Goal: Task Accomplishment & Management: Use online tool/utility

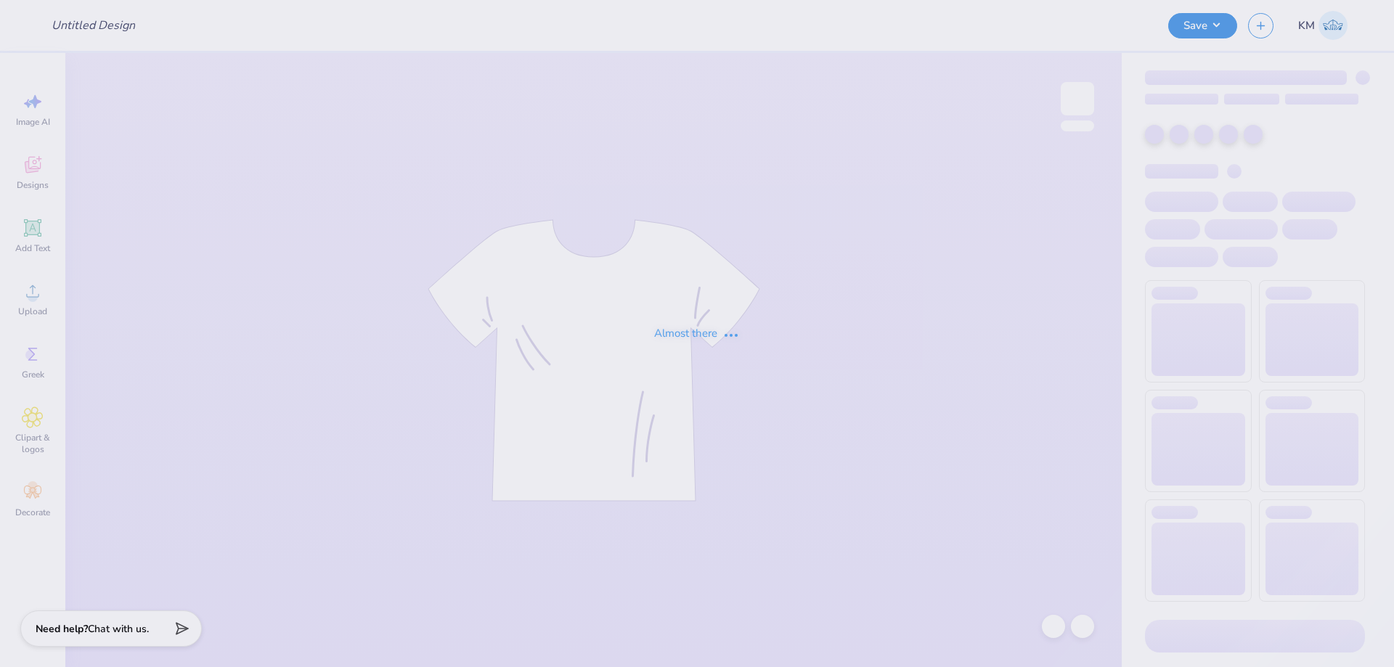
type input "DZ Parents Weekends 25'"
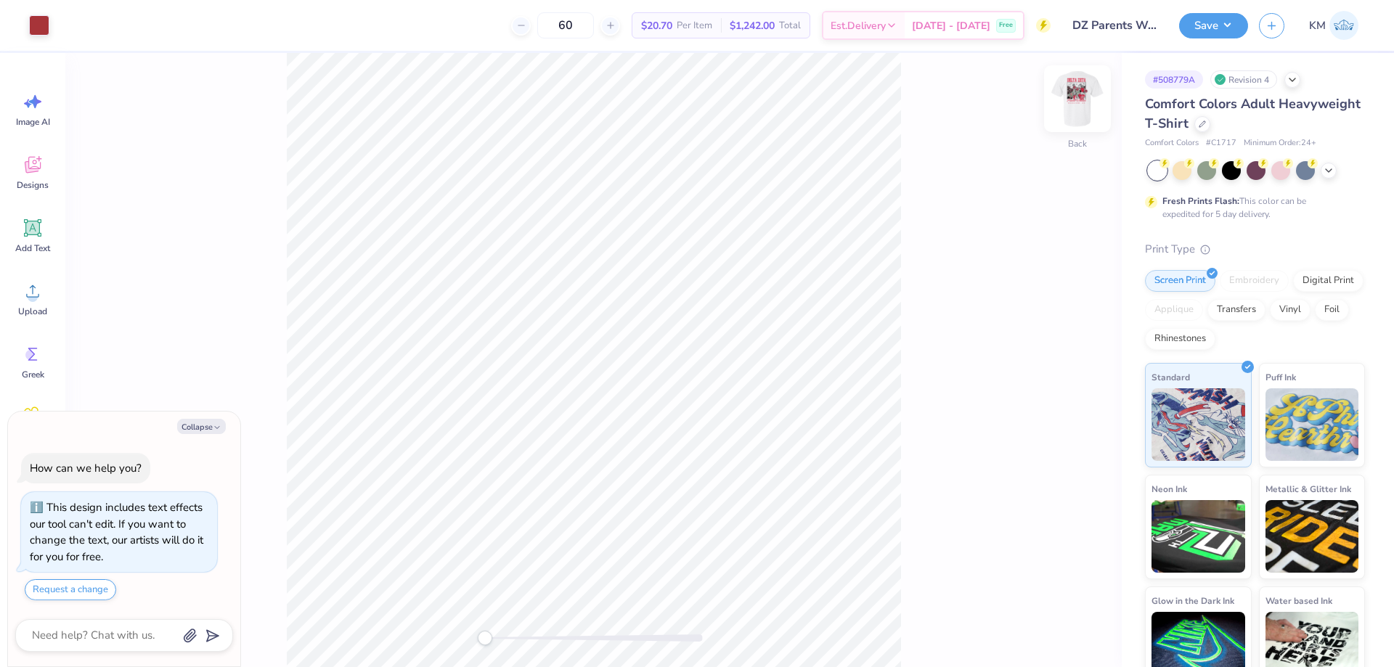
click at [1089, 105] on img at bounding box center [1077, 99] width 58 height 58
type textarea "x"
type input "8.54"
type input "0.48"
type input "15.80"
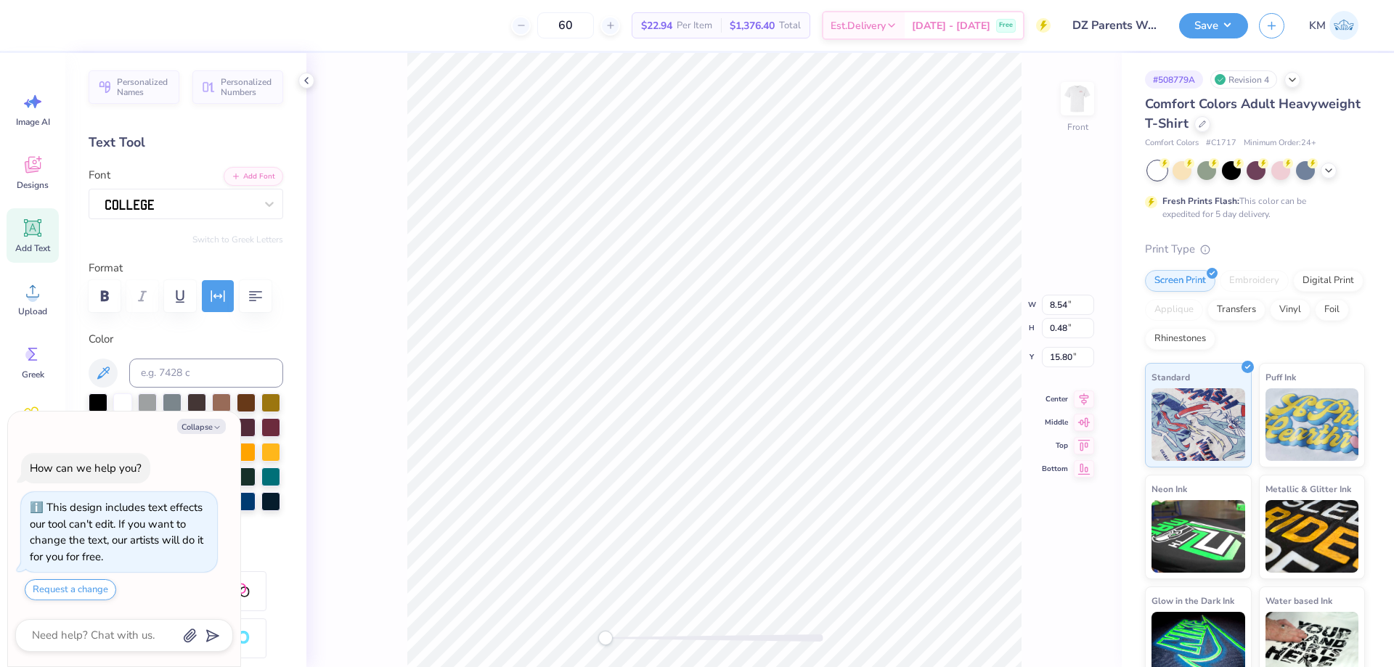
type textarea "x"
type input "11.00"
type input "12.47"
type input "3.00"
click at [1051, 623] on icon at bounding box center [1053, 626] width 15 height 15
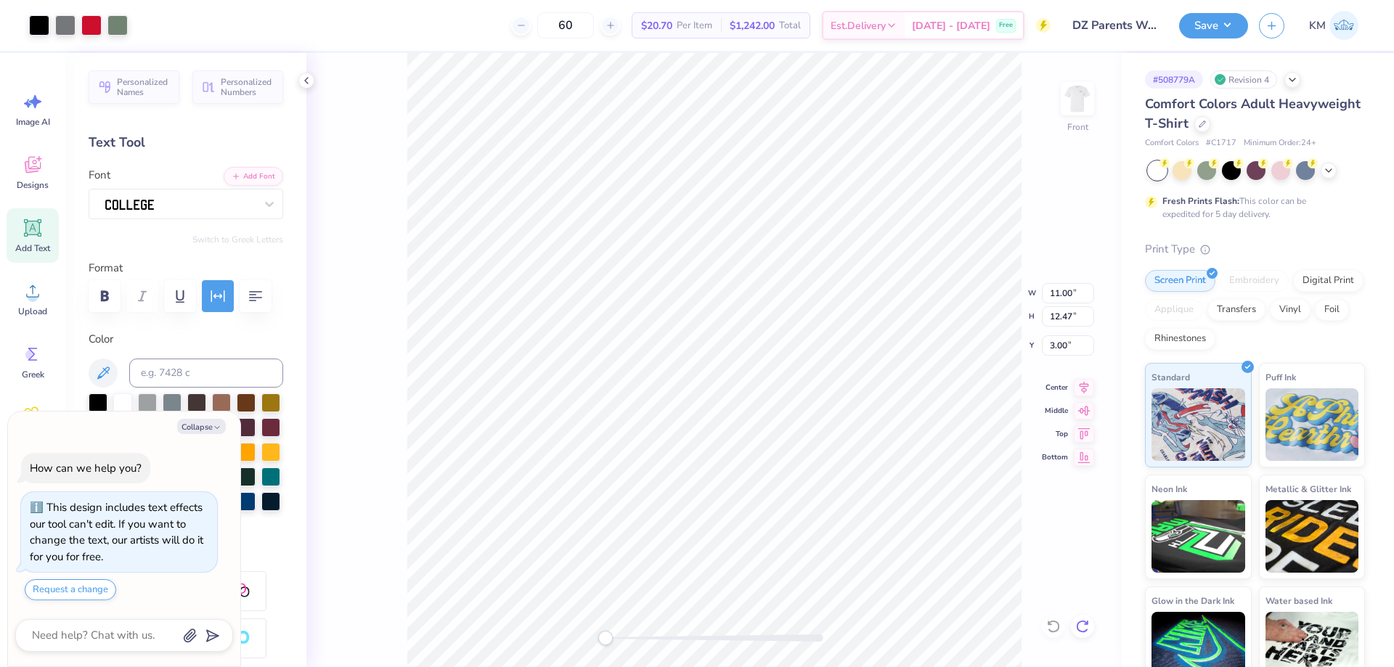
click at [1087, 626] on icon at bounding box center [1082, 626] width 15 height 15
click at [48, 308] on div "Upload" at bounding box center [33, 298] width 52 height 54
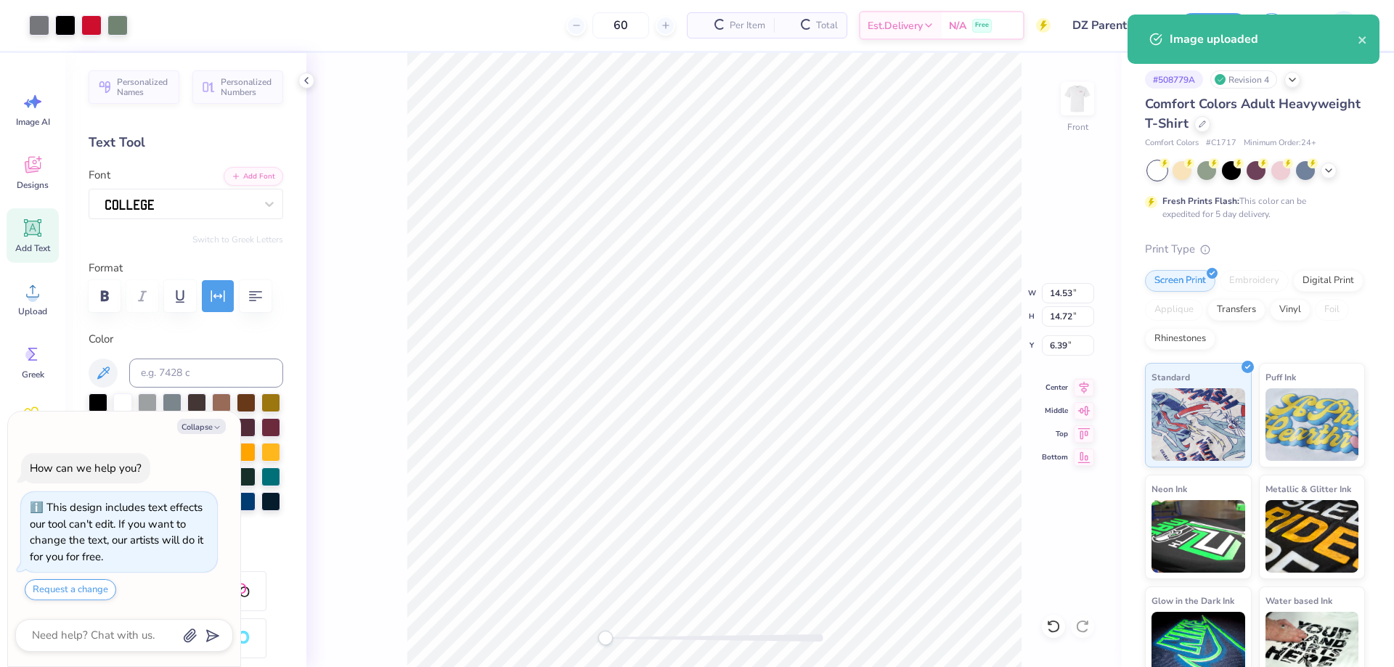
type textarea "x"
click at [1066, 293] on input "14.53" at bounding box center [1068, 293] width 52 height 20
type input "11"
type textarea "x"
type input "11.00"
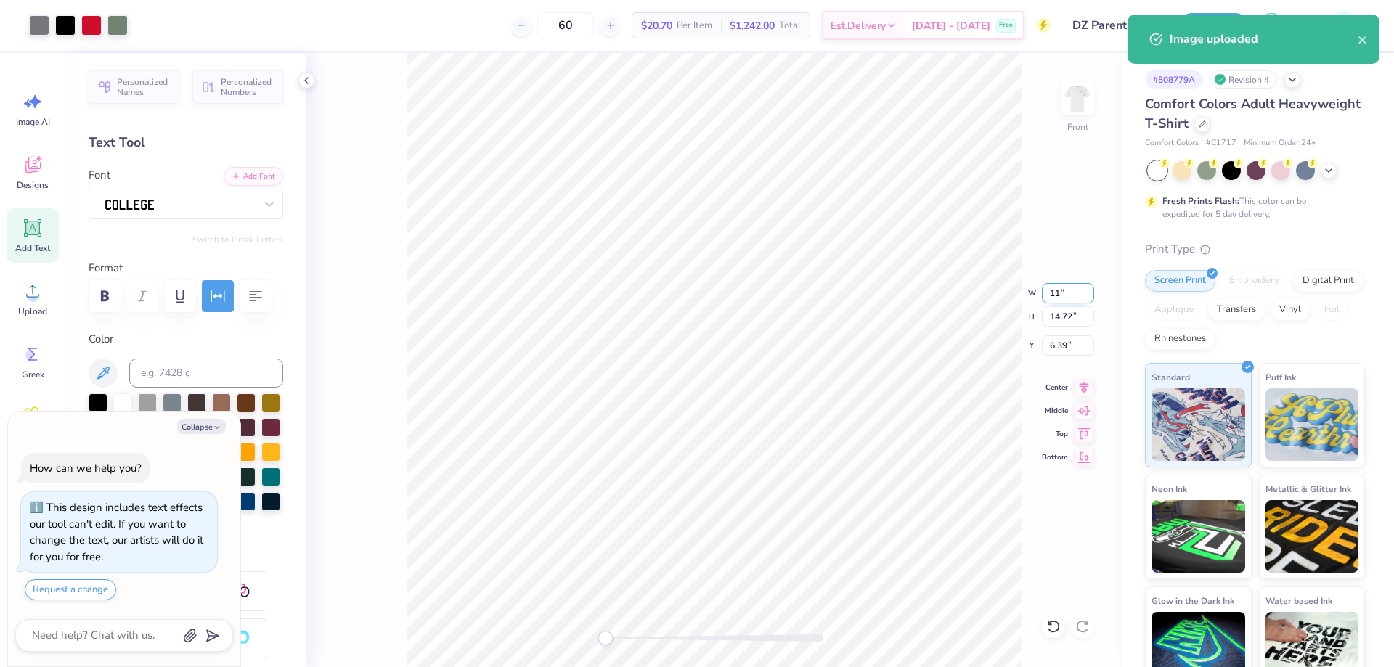
type input "11.14"
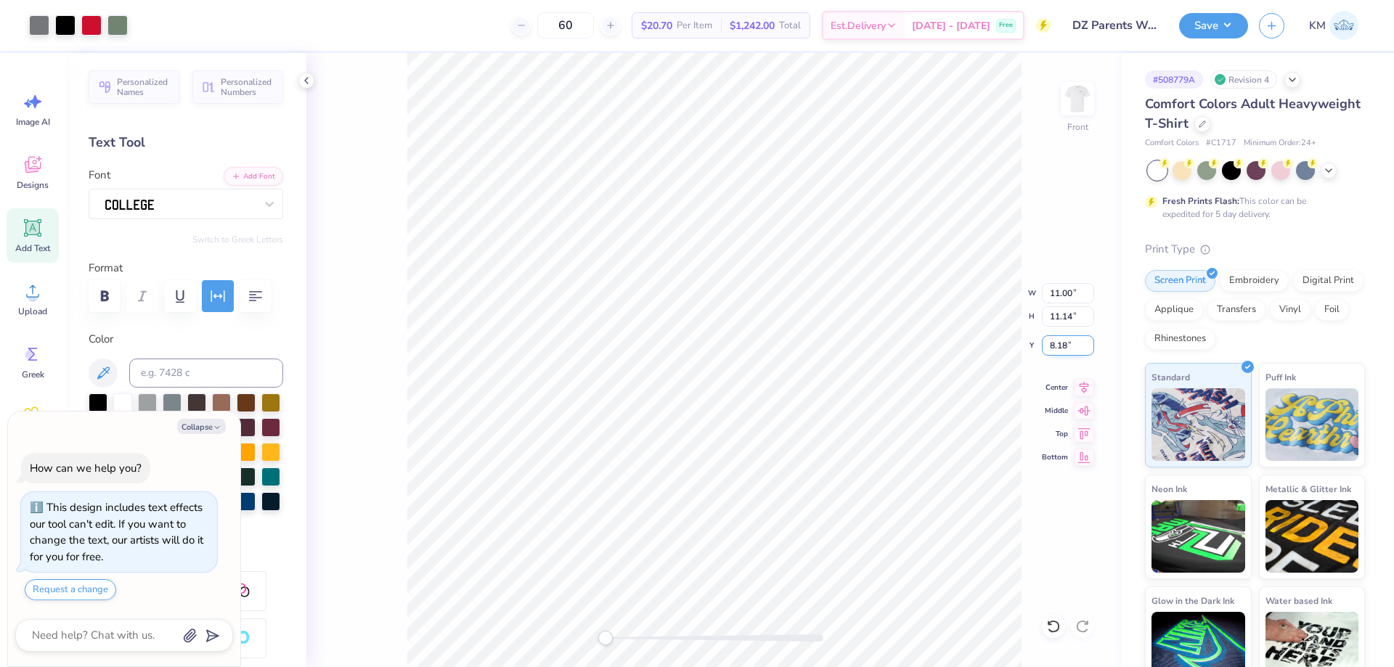
click at [1049, 350] on input "8.18" at bounding box center [1068, 345] width 52 height 20
type input "3"
click at [1126, 348] on div "# 508779A Revision 4 Comfort Colors Adult Heavyweight T-Shirt Comfort Colors # …" at bounding box center [1257, 372] width 272 height 638
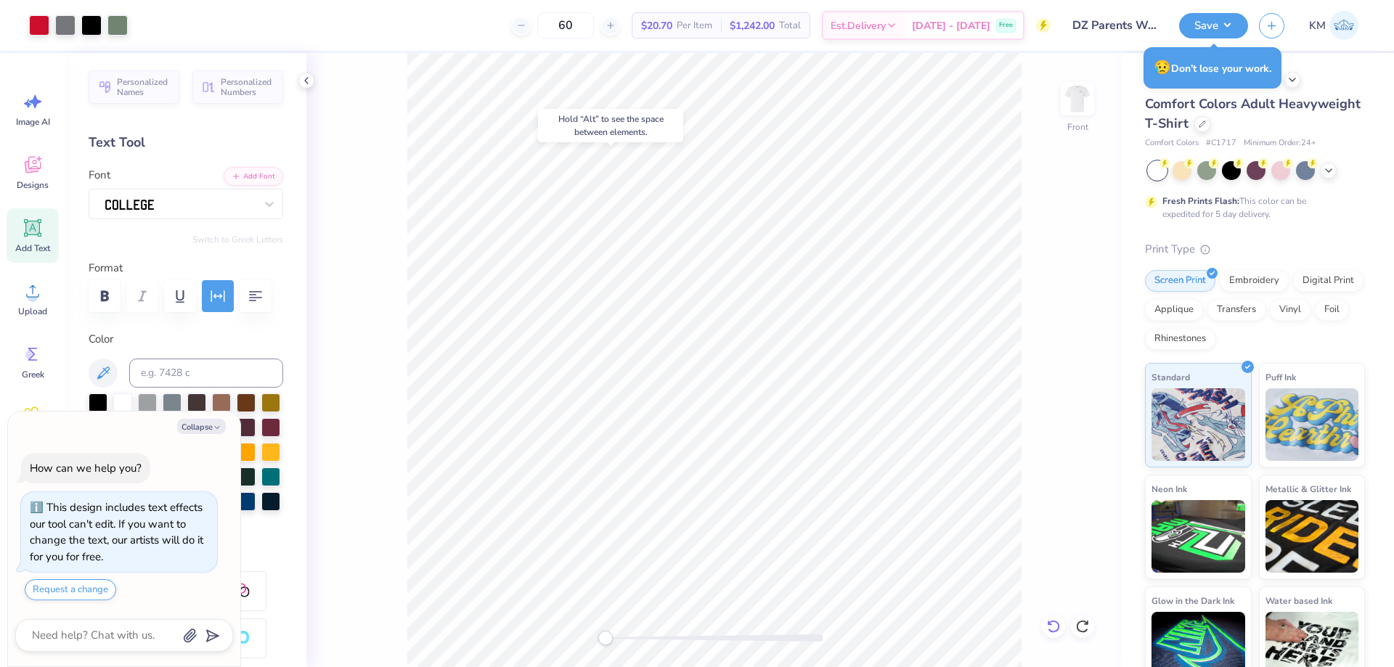
click at [1058, 627] on icon at bounding box center [1053, 626] width 15 height 15
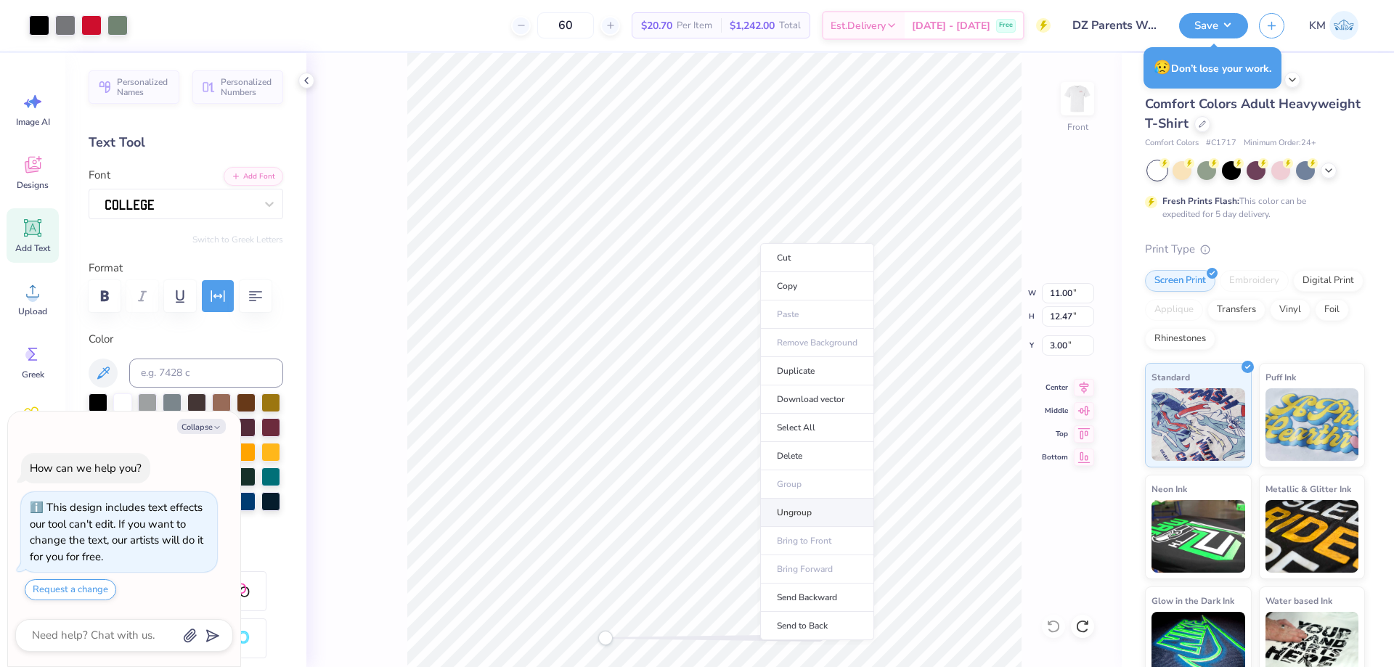
click at [793, 507] on li "Ungroup" at bounding box center [817, 513] width 114 height 28
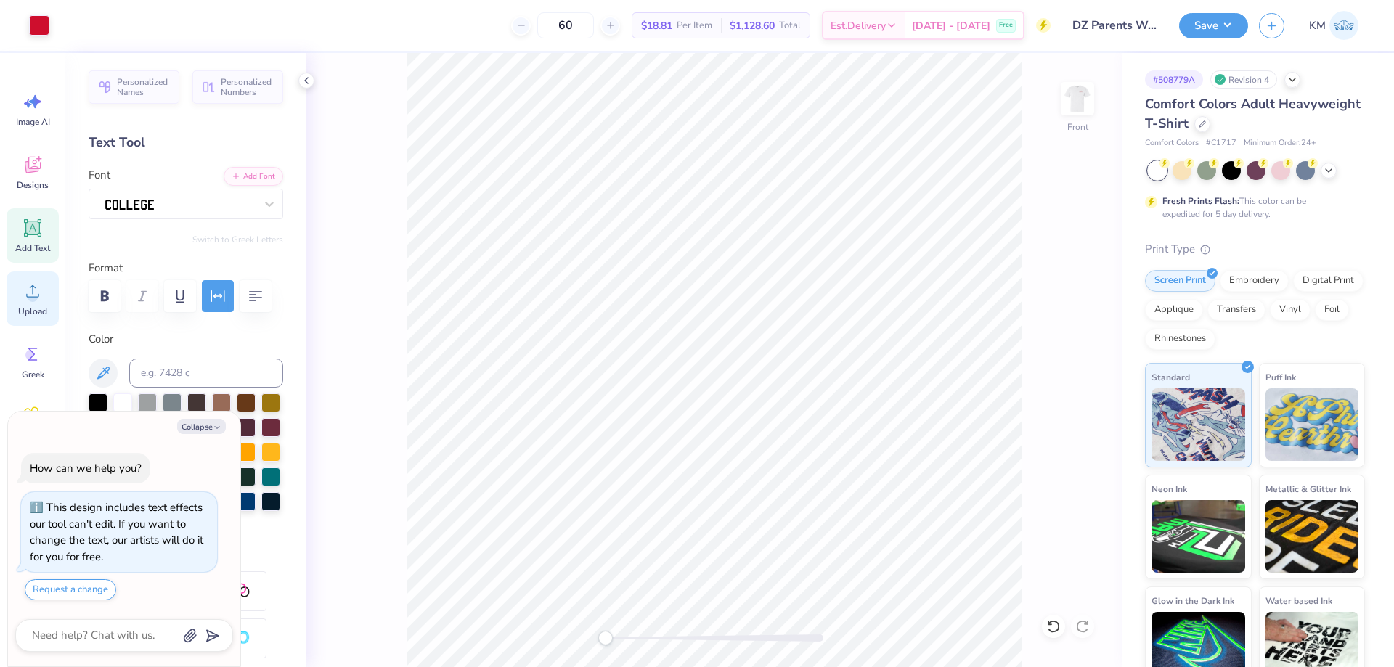
click at [39, 295] on icon at bounding box center [33, 291] width 22 height 22
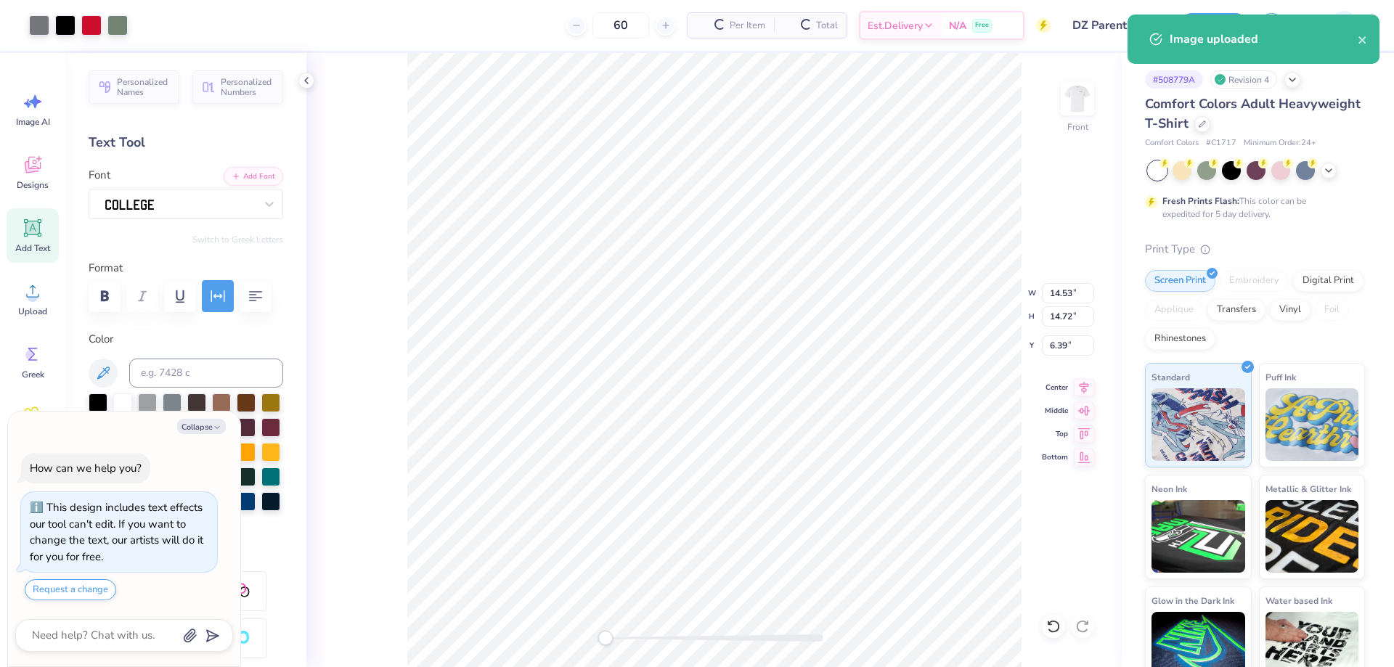
type textarea "x"
click at [1059, 298] on input "14.53" at bounding box center [1068, 293] width 52 height 20
type input "11"
type textarea "x"
type input "11.00"
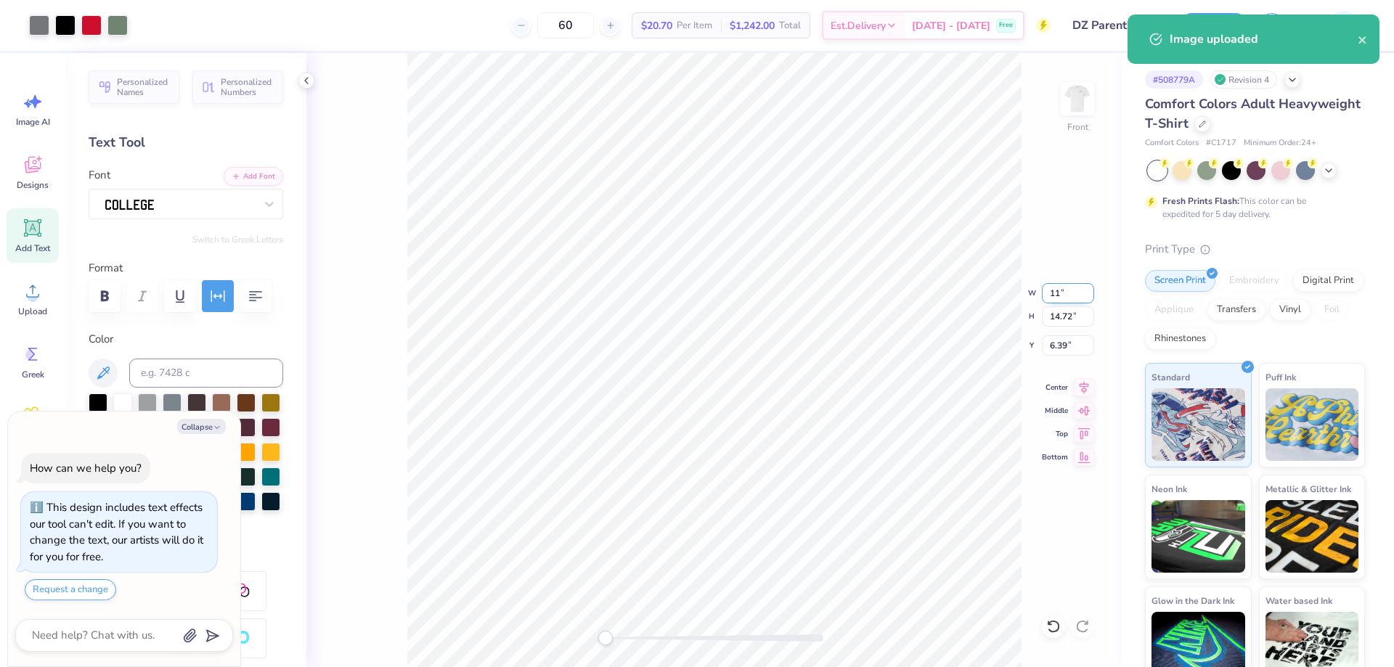
type input "11.14"
type input "8.18"
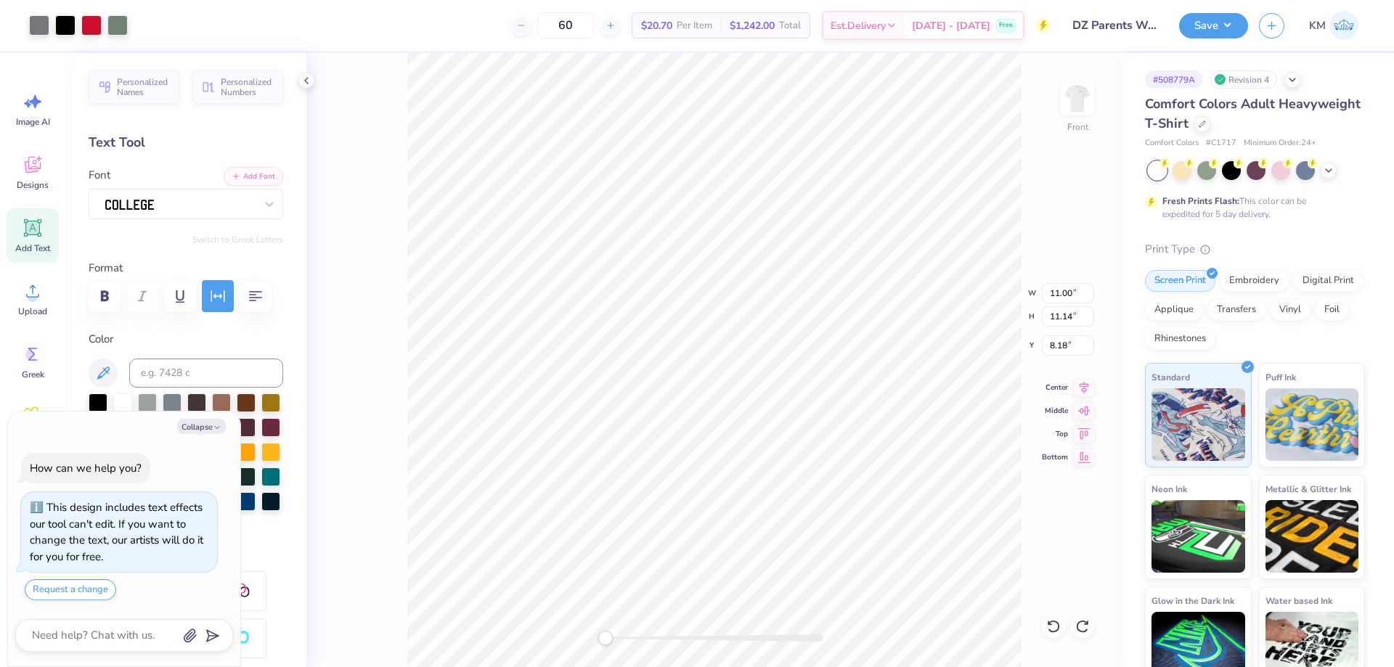
type textarea "x"
type input "14.53"
type input "14.72"
type input "6.39"
click at [1059, 628] on icon at bounding box center [1053, 626] width 15 height 15
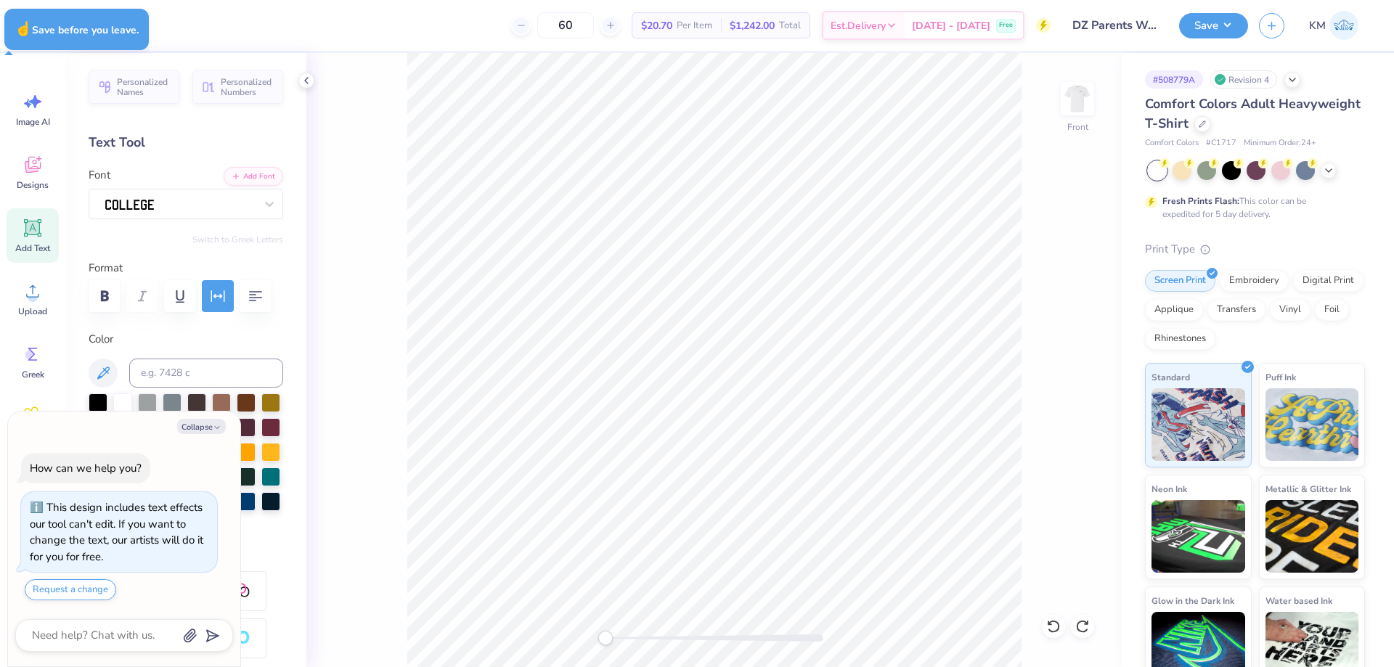
type textarea "x"
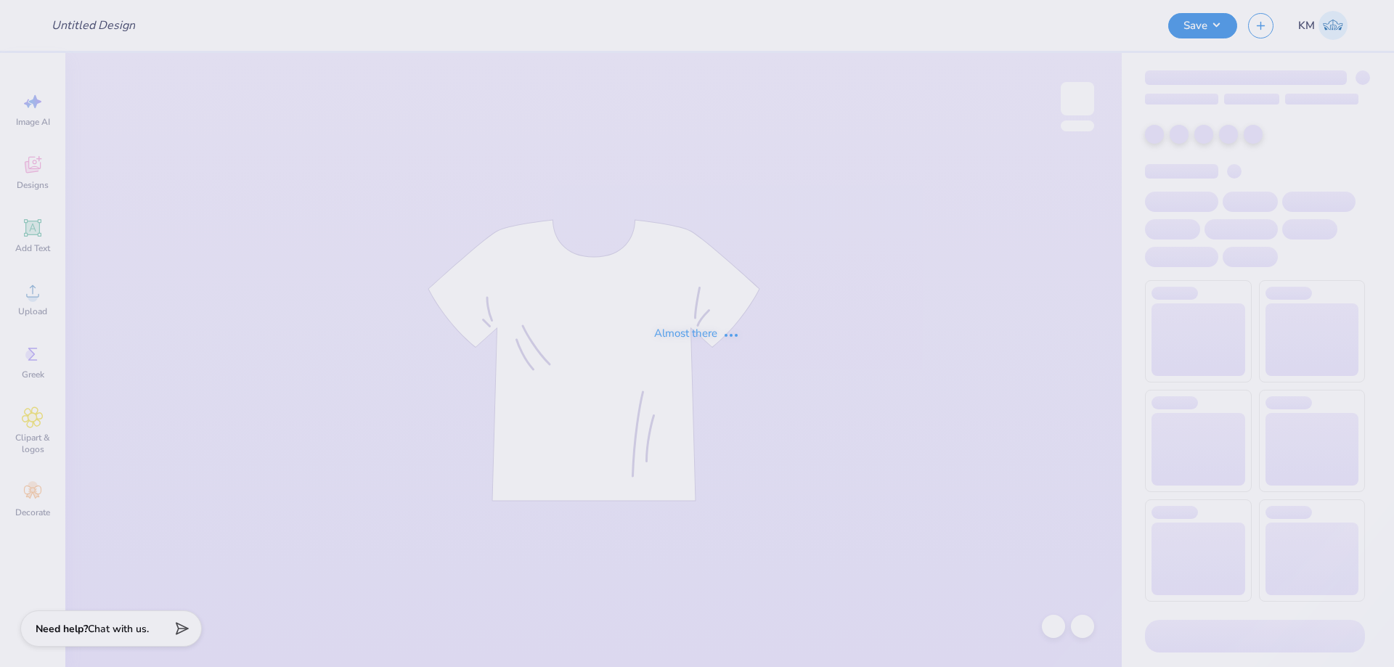
type input "DZ Parents Weekends 25'"
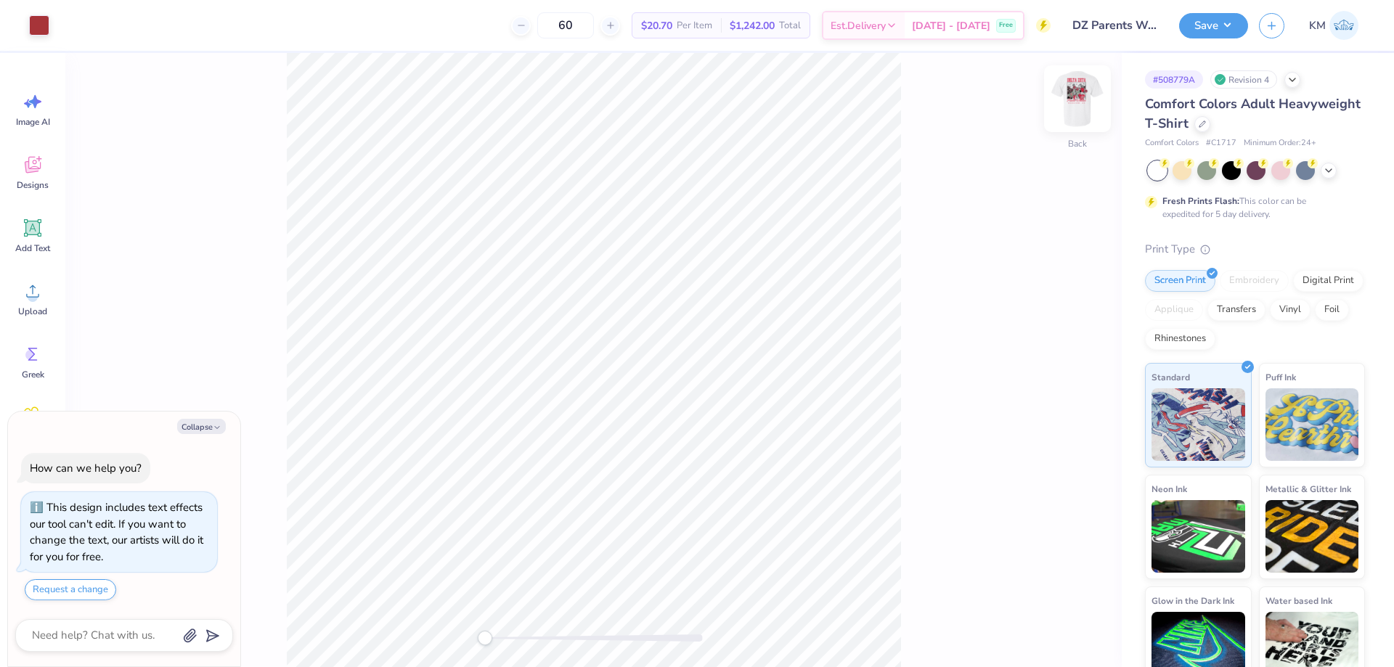
click at [1077, 100] on img at bounding box center [1077, 99] width 58 height 58
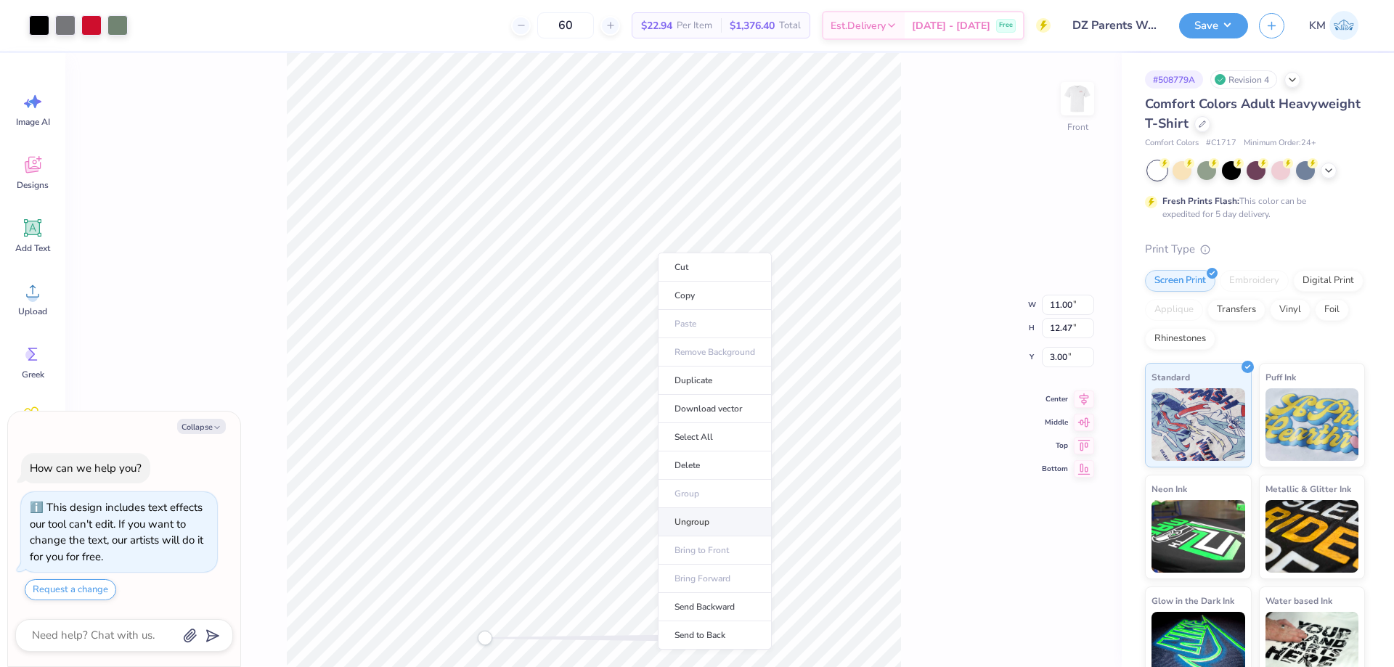
click at [702, 530] on li "Ungroup" at bounding box center [715, 522] width 114 height 28
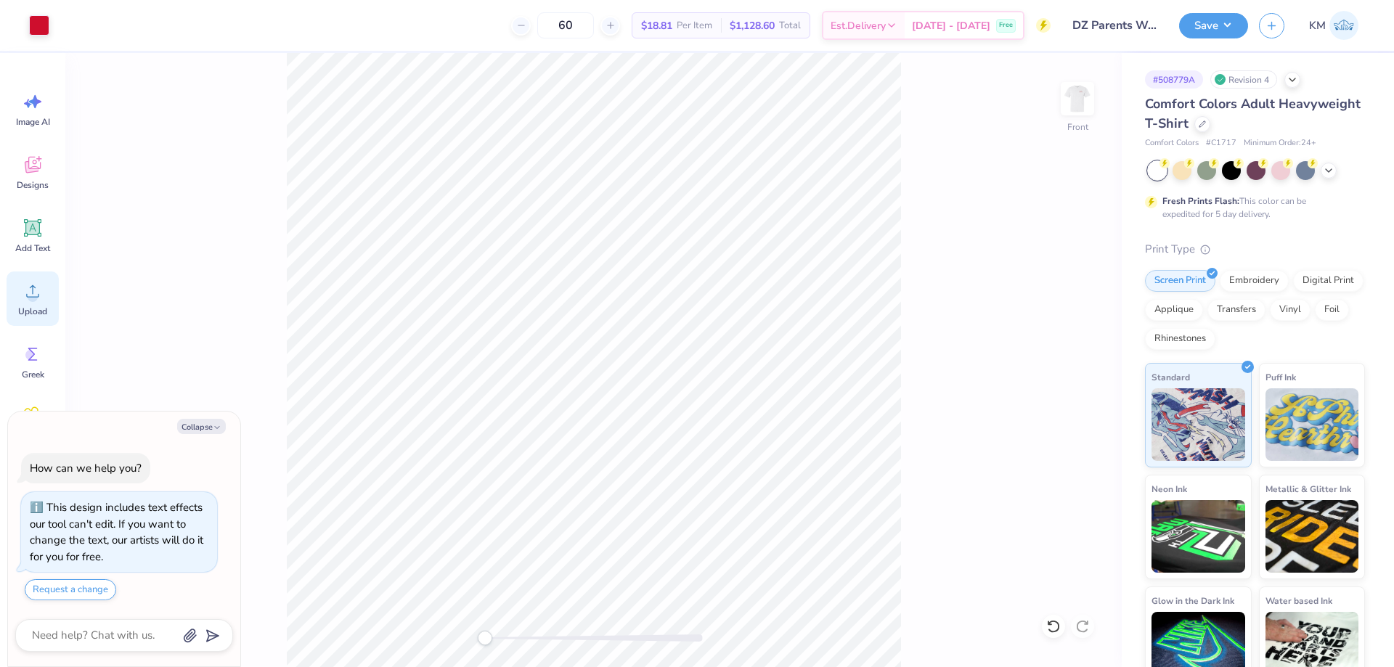
click at [33, 298] on circle at bounding box center [33, 297] width 10 height 10
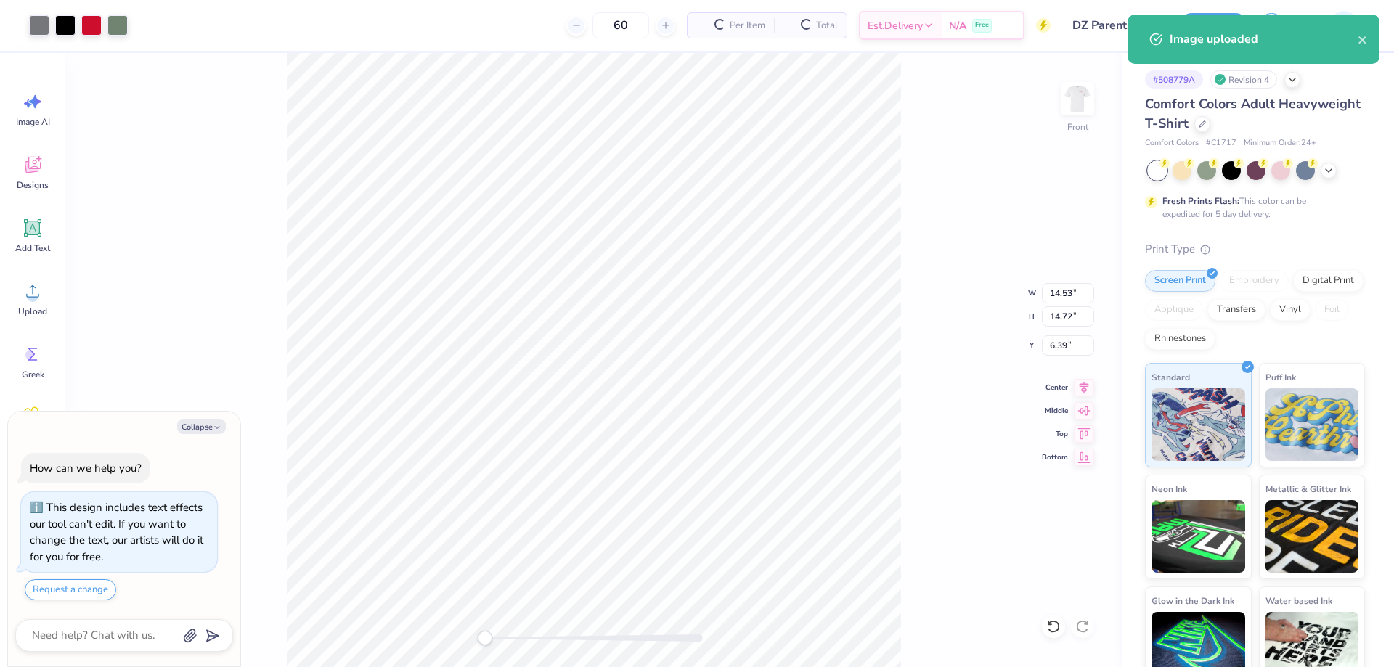
type textarea "x"
click at [1050, 295] on input "14.53" at bounding box center [1068, 293] width 52 height 20
type input "11"
type textarea "x"
type input "11.00"
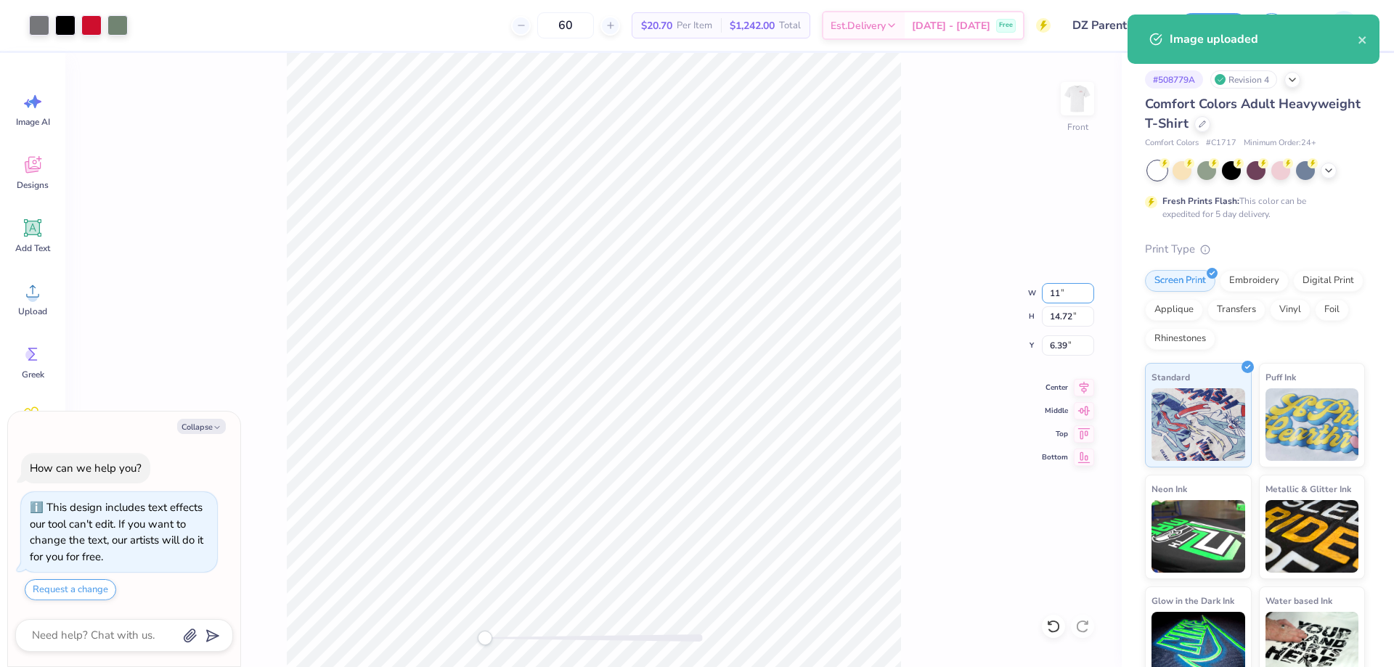
type input "11.14"
type input "8.18"
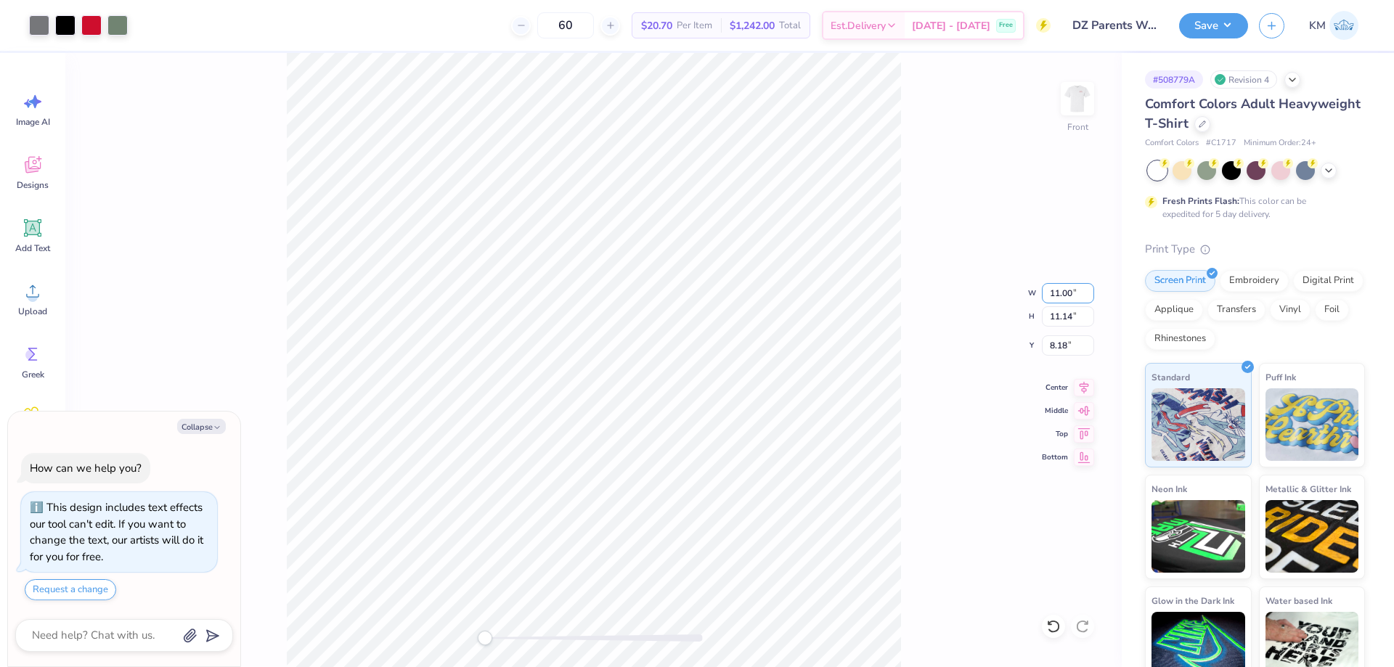
click at [1038, 291] on div "Front W 11.00 11.00 " H 11.14 11.14 " Y 8.18 8.18 " Center Middle Top Bottom" at bounding box center [593, 360] width 1056 height 614
click at [1055, 289] on div "Front W 11.00 11.00 " H 11.14 11.14 " Y 8.18 8.18 " Center Middle Top Bottom" at bounding box center [593, 360] width 1056 height 614
type textarea "x"
drag, startPoint x: 1061, startPoint y: 317, endPoint x: 1044, endPoint y: 316, distance: 16.7
click at [1044, 316] on input "11.14" at bounding box center [1068, 316] width 52 height 20
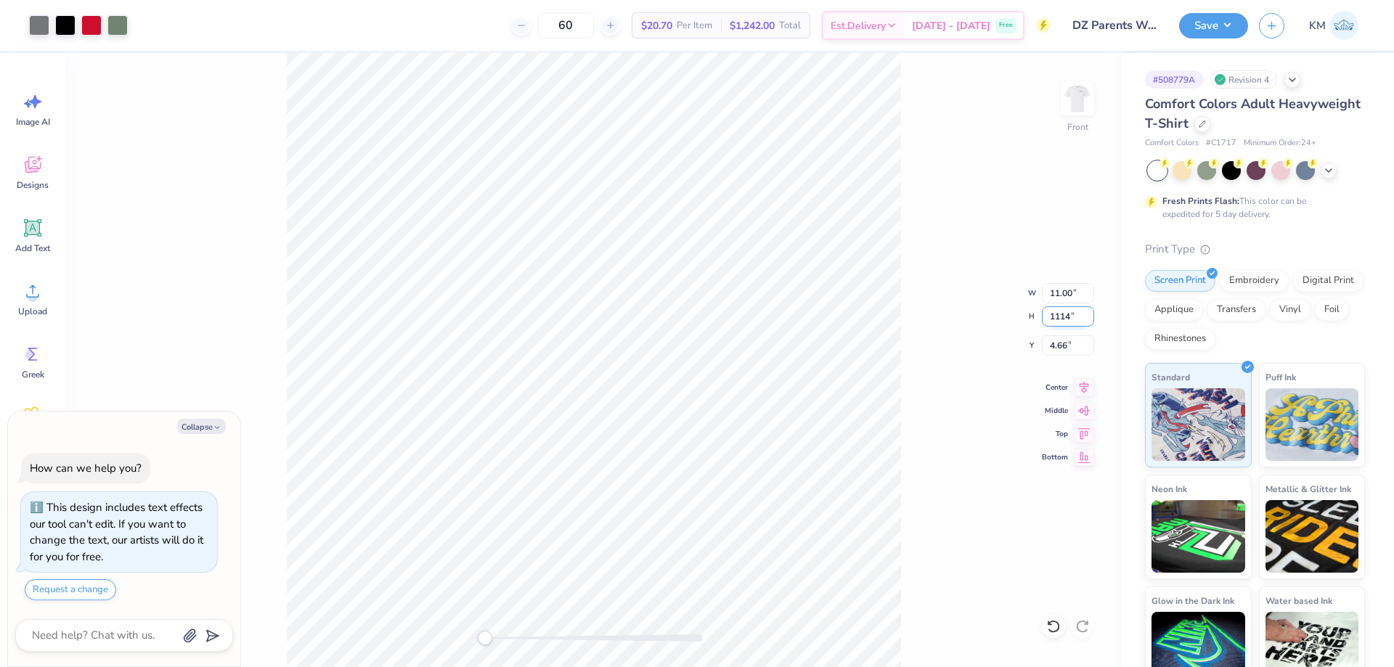
type input "1114"
type textarea "x"
type input "14.59"
type input "14.78"
type input "2.84"
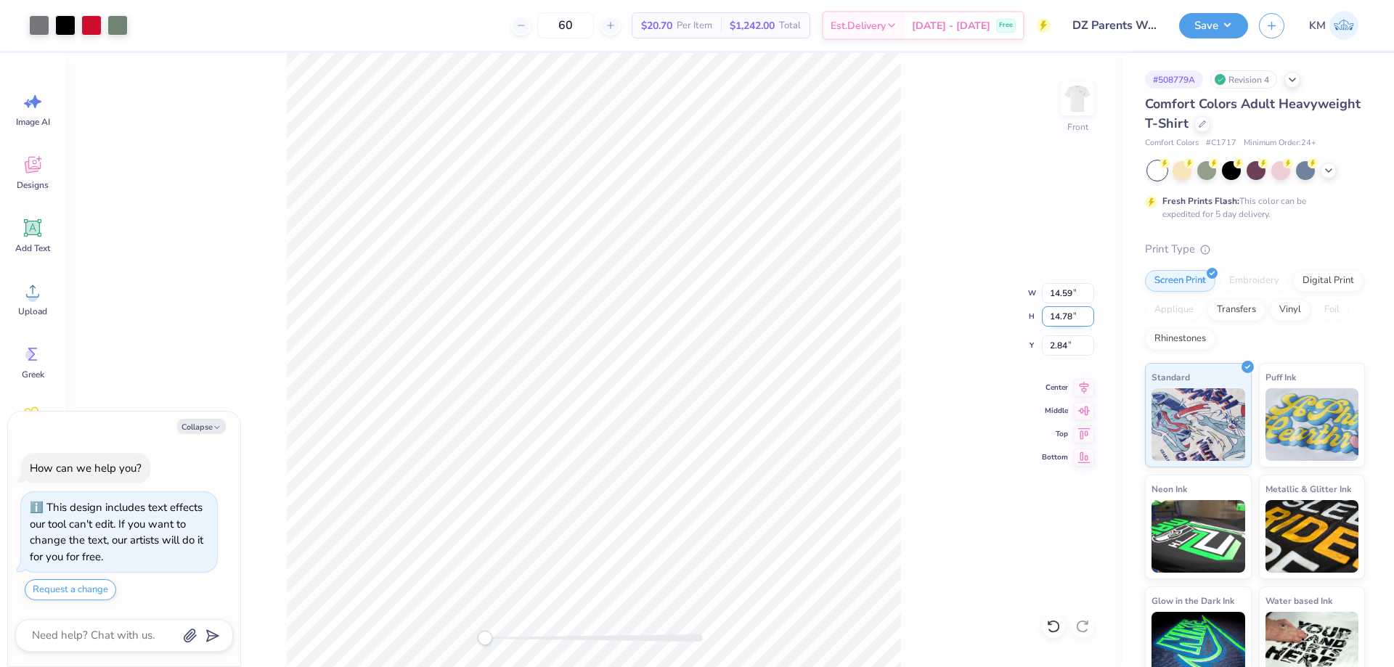
click at [1070, 316] on input "14.78" at bounding box center [1068, 316] width 52 height 20
type input "11"
type textarea "x"
type input "10.86"
type input "11.00"
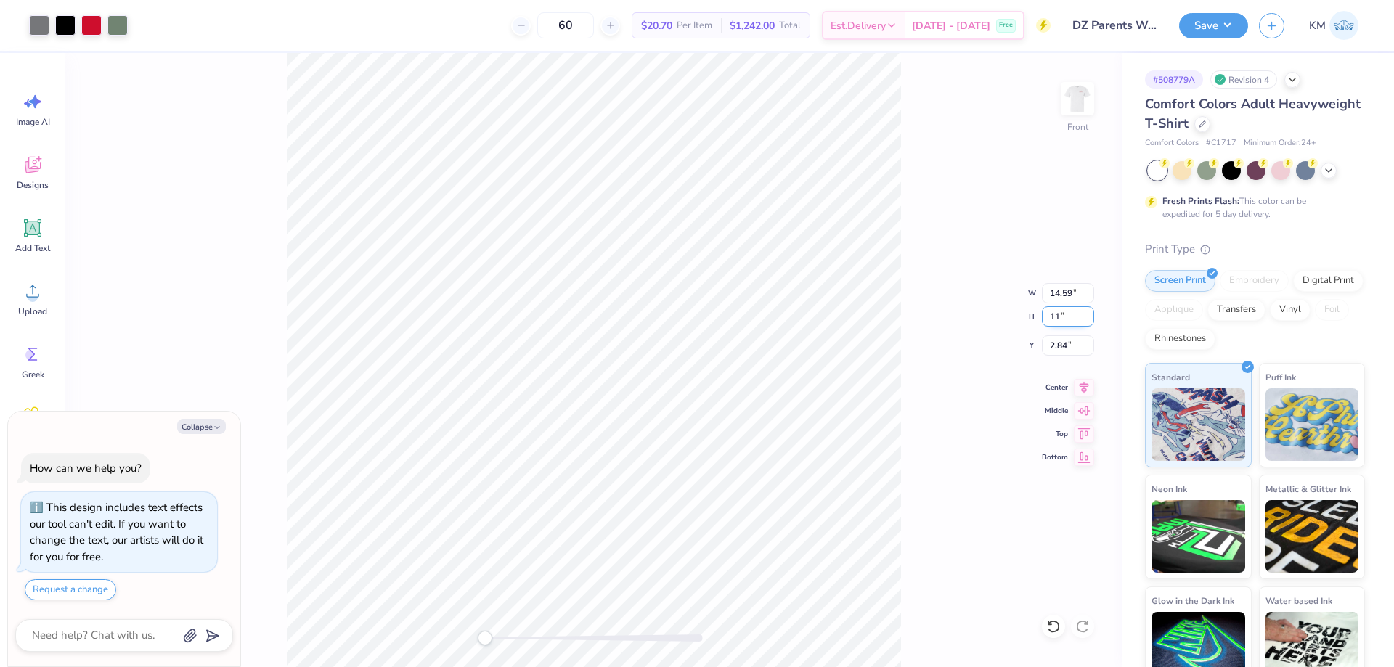
type input "4.73"
drag, startPoint x: 1055, startPoint y: 647, endPoint x: 1056, endPoint y: 634, distance: 12.4
click at [1055, 646] on div "Front" at bounding box center [593, 360] width 1056 height 614
click at [1056, 634] on div at bounding box center [1053, 626] width 23 height 23
click at [1056, 632] on icon at bounding box center [1053, 626] width 15 height 15
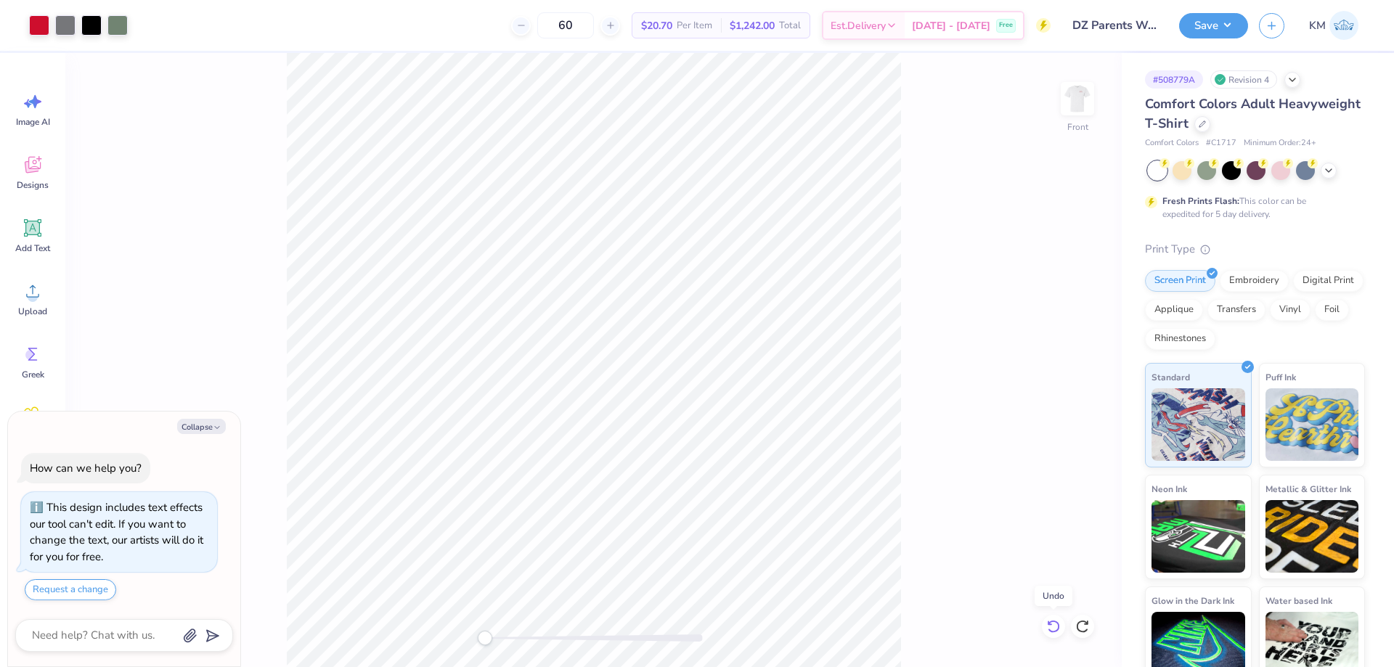
click at [1056, 630] on icon at bounding box center [1053, 626] width 15 height 15
click at [1089, 626] on icon at bounding box center [1082, 626] width 15 height 15
click at [1050, 633] on icon at bounding box center [1053, 626] width 15 height 15
click at [1050, 632] on icon at bounding box center [1053, 626] width 15 height 15
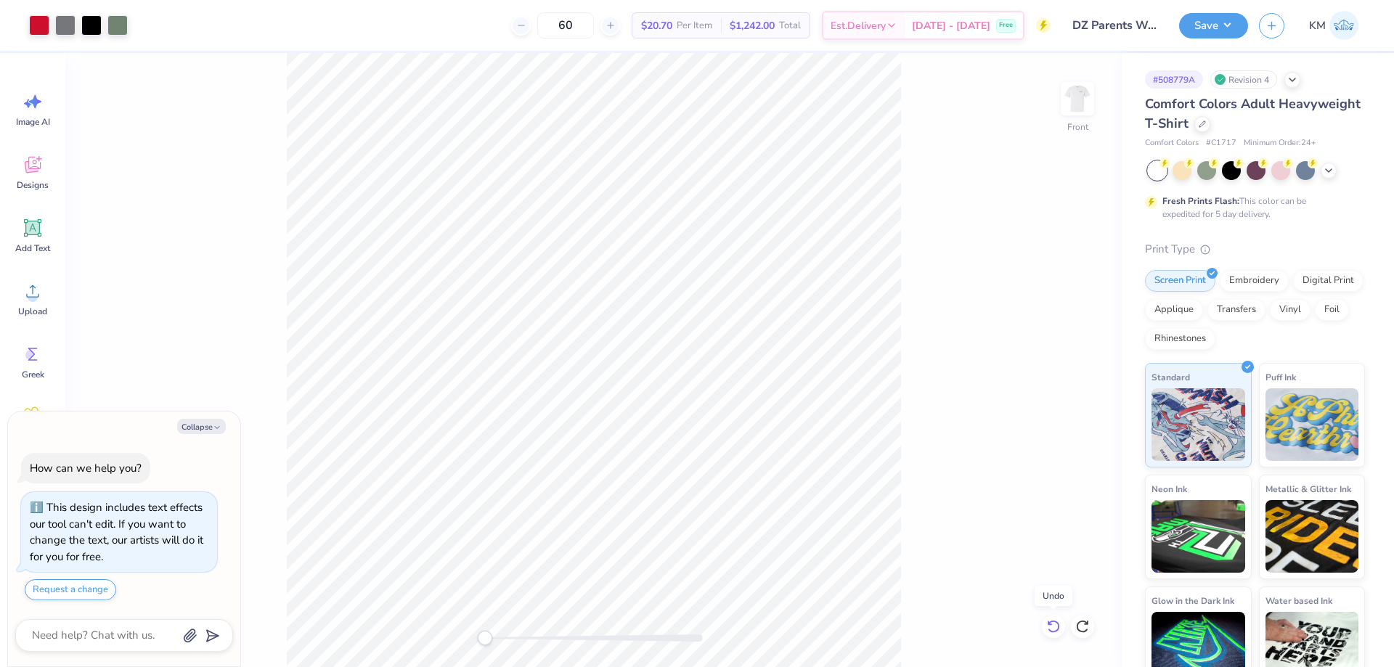
click at [1050, 632] on icon at bounding box center [1053, 626] width 15 height 15
click at [1050, 631] on icon at bounding box center [1053, 626] width 12 height 13
click at [14, 297] on div "Upload" at bounding box center [33, 298] width 52 height 54
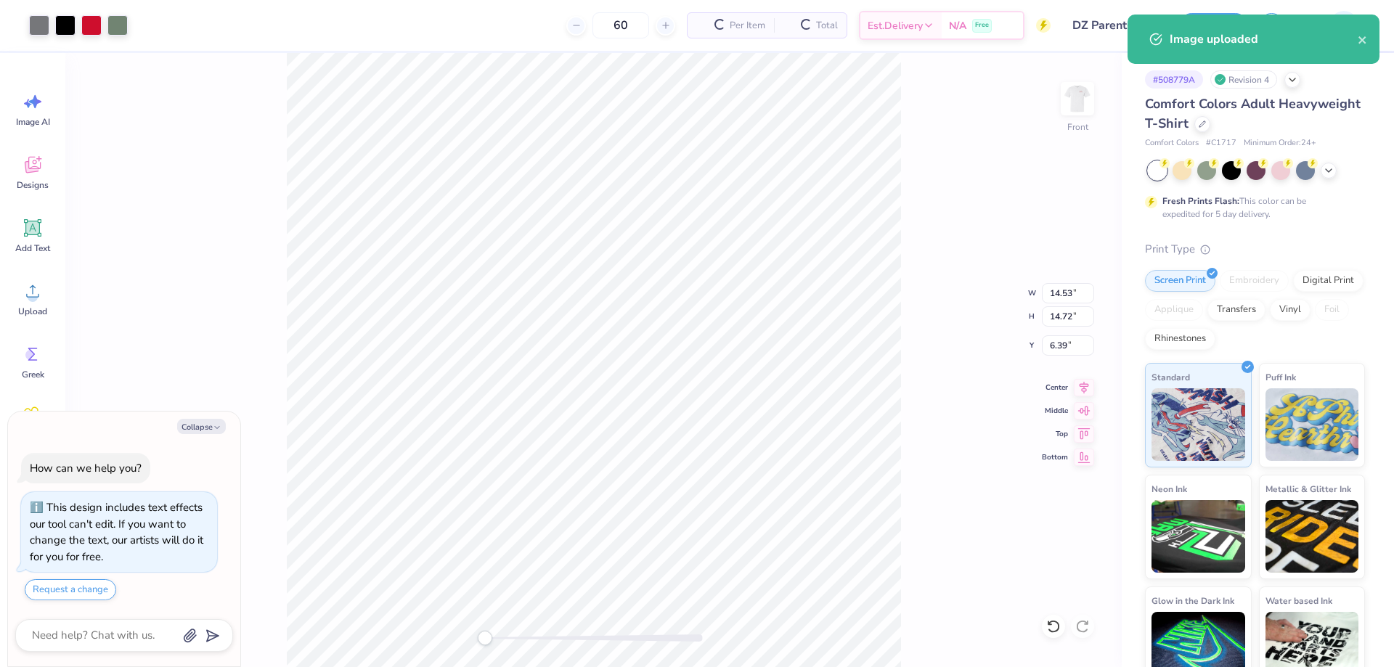
type textarea "x"
click at [1058, 318] on input "14.72" at bounding box center [1068, 316] width 52 height 20
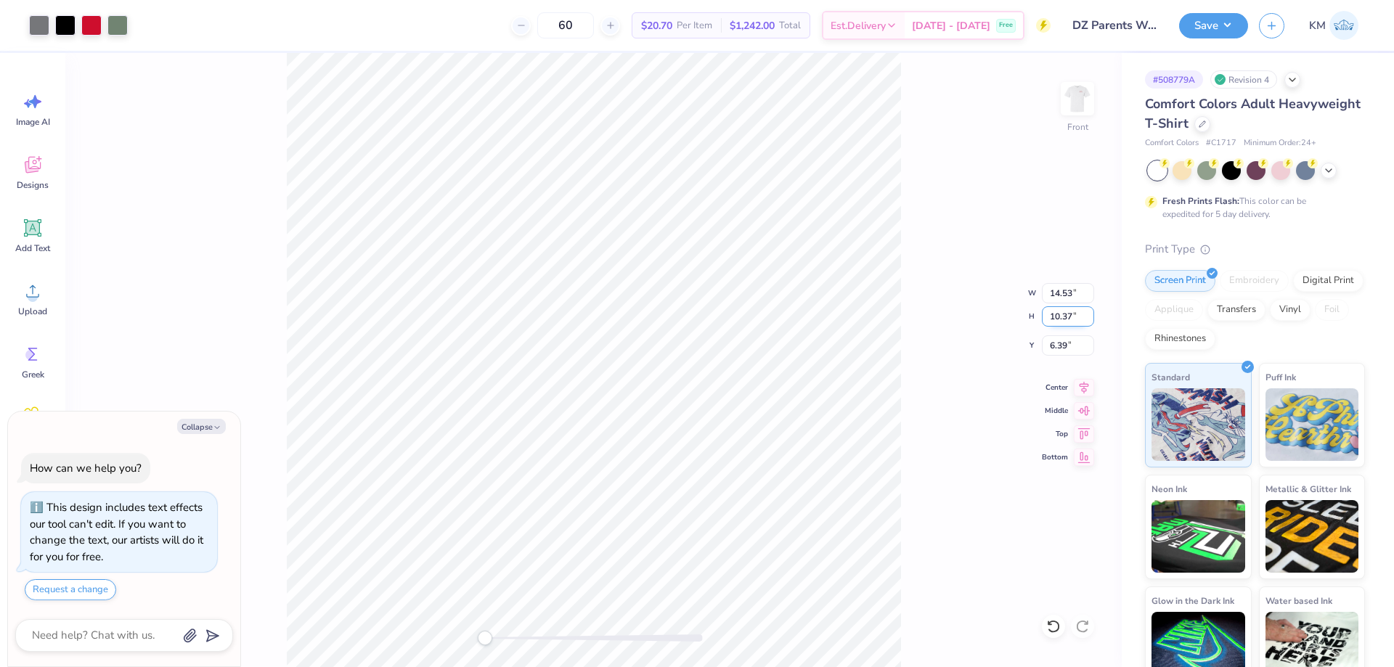
type input "10.37"
type textarea "x"
type input "10.24"
type input "8.56"
click at [581, 386] on li "Group" at bounding box center [596, 394] width 114 height 28
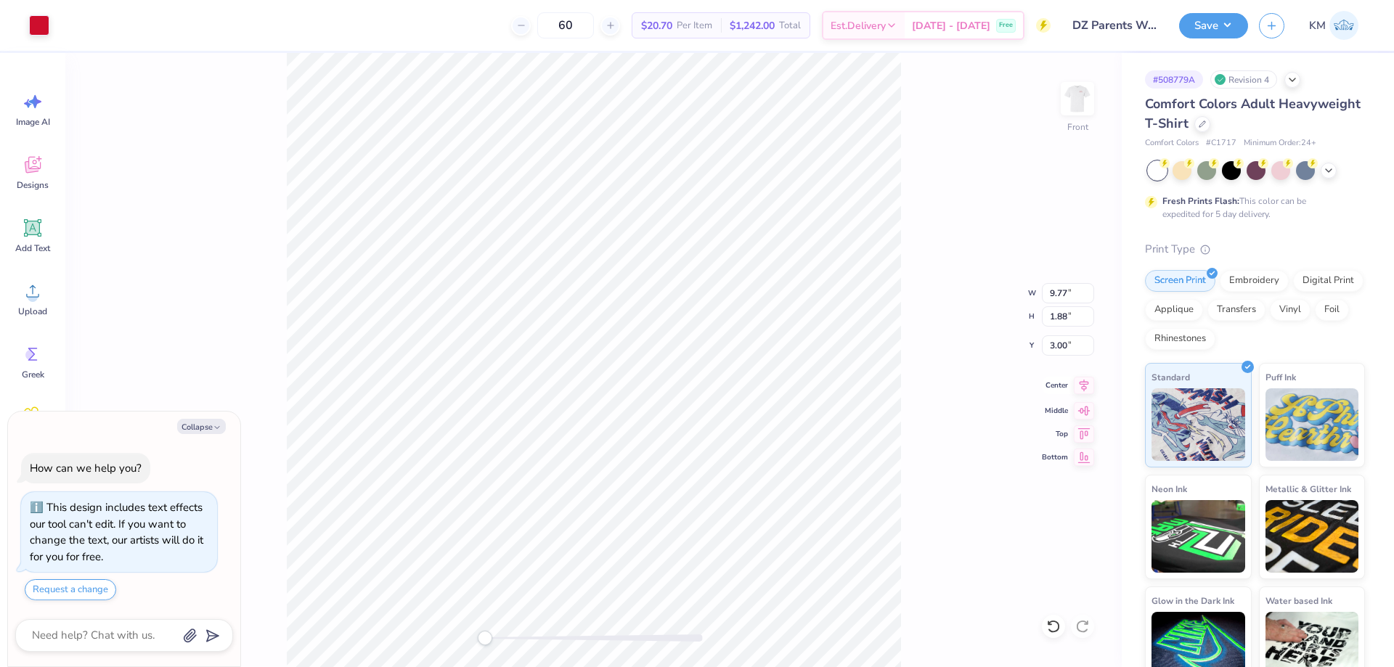
click at [1084, 388] on icon at bounding box center [1083, 385] width 9 height 12
click at [1080, 381] on icon at bounding box center [1084, 385] width 20 height 17
click at [1084, 391] on icon at bounding box center [1084, 385] width 20 height 17
click at [660, 487] on li "Group" at bounding box center [678, 492] width 114 height 28
type textarea "x"
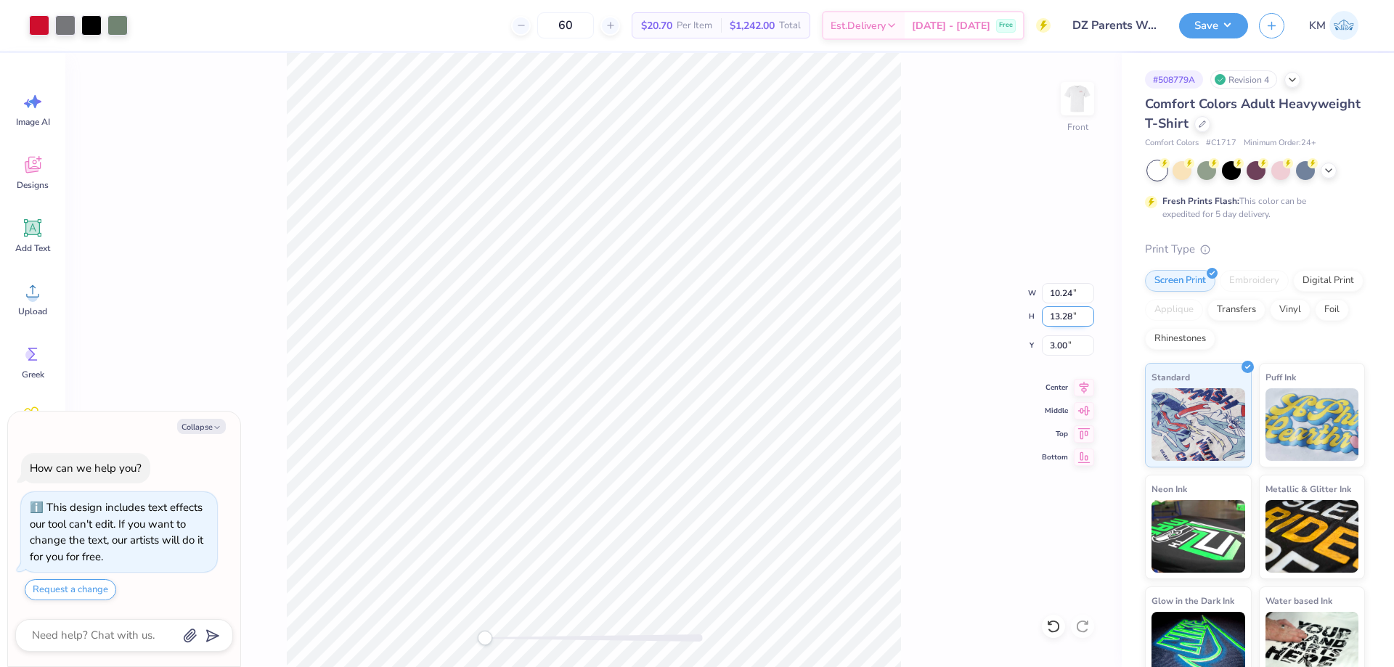
drag, startPoint x: 1059, startPoint y: 316, endPoint x: 1042, endPoint y: 316, distance: 17.4
click at [1042, 316] on input "13.28" at bounding box center [1068, 316] width 52 height 20
type input "13"
type textarea "x"
type input "10.03"
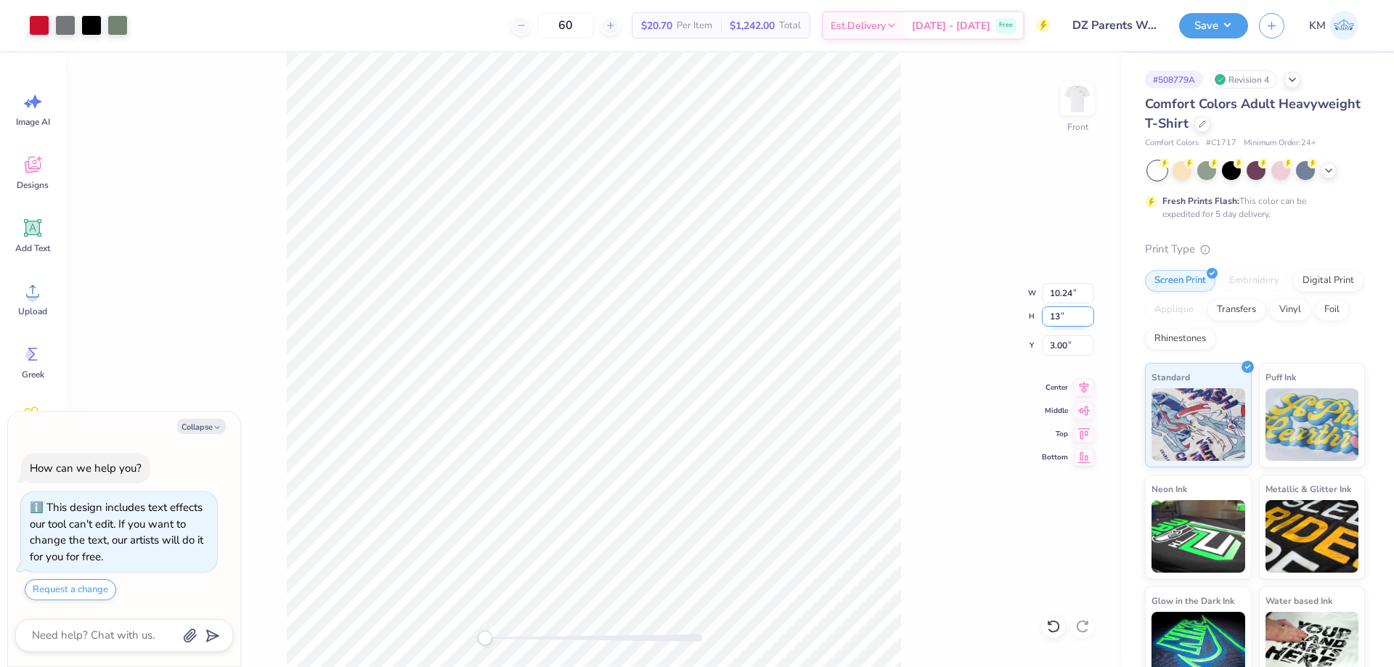
type input "13.00"
type input "3.14"
type textarea "x"
click at [1071, 341] on input "3.14" at bounding box center [1068, 345] width 52 height 20
type input "3"
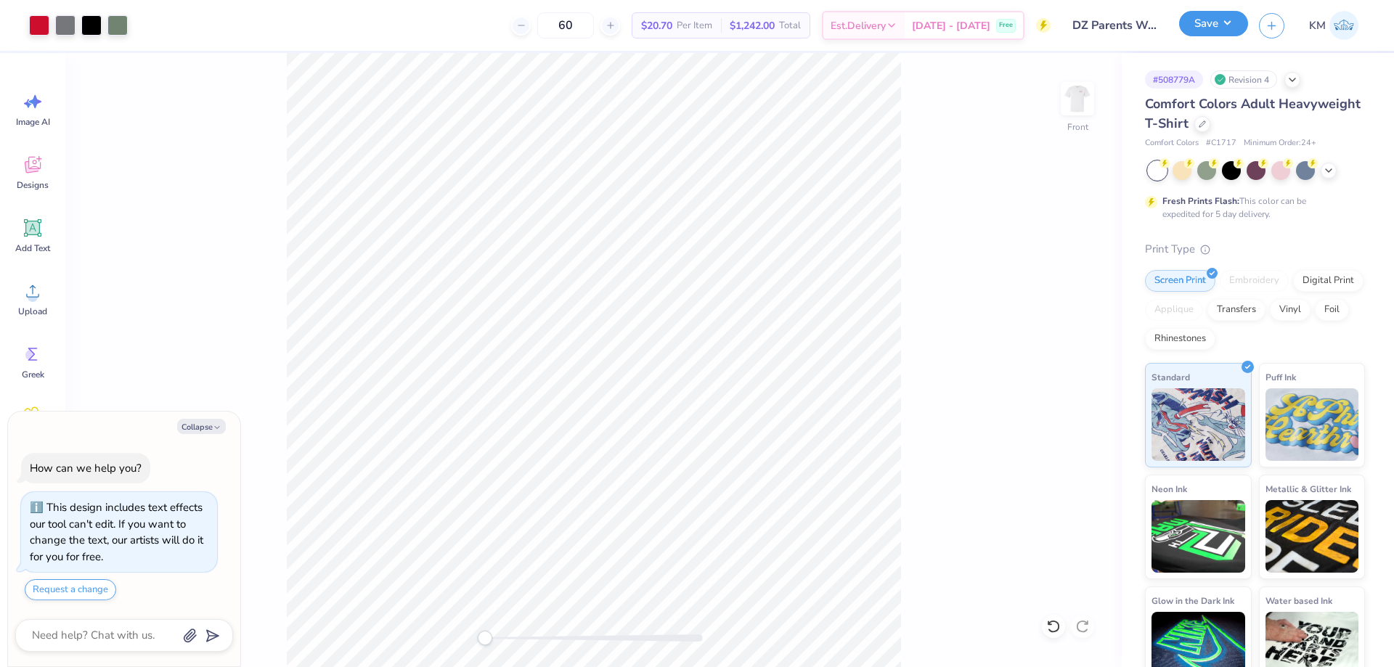
click at [1228, 33] on button "Save" at bounding box center [1213, 23] width 69 height 25
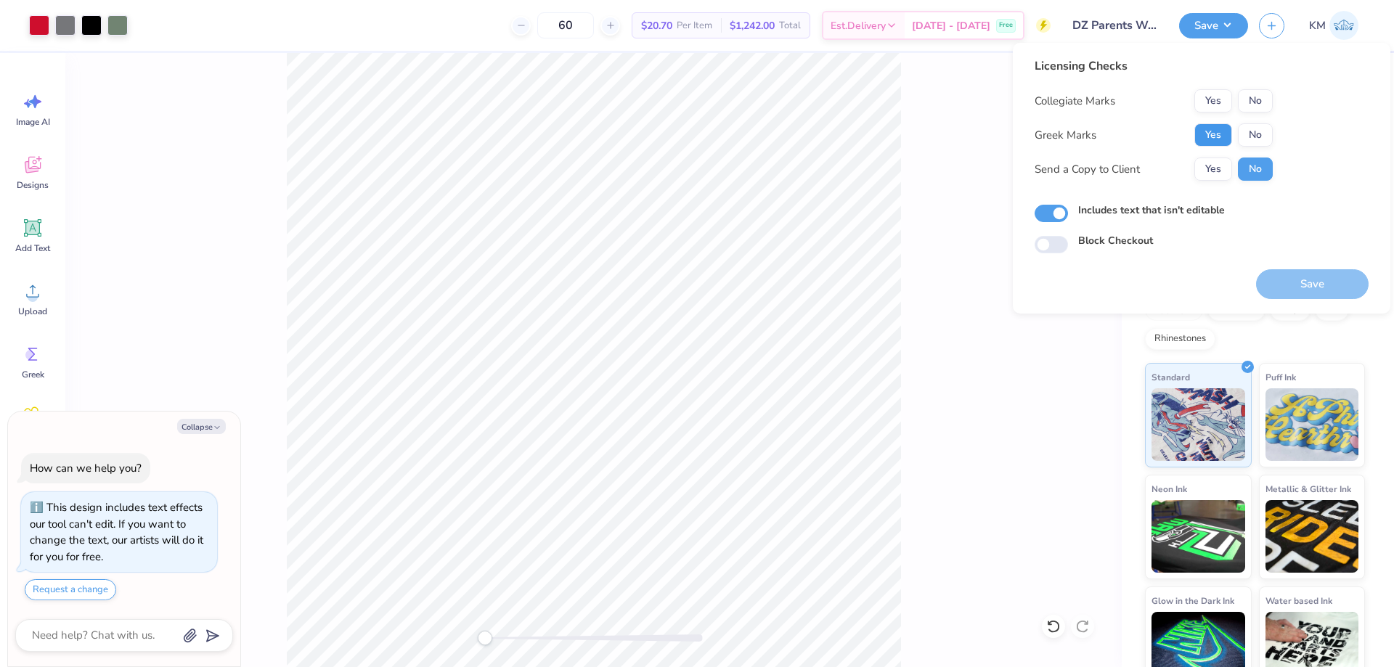
click at [1202, 139] on button "Yes" at bounding box center [1213, 134] width 38 height 23
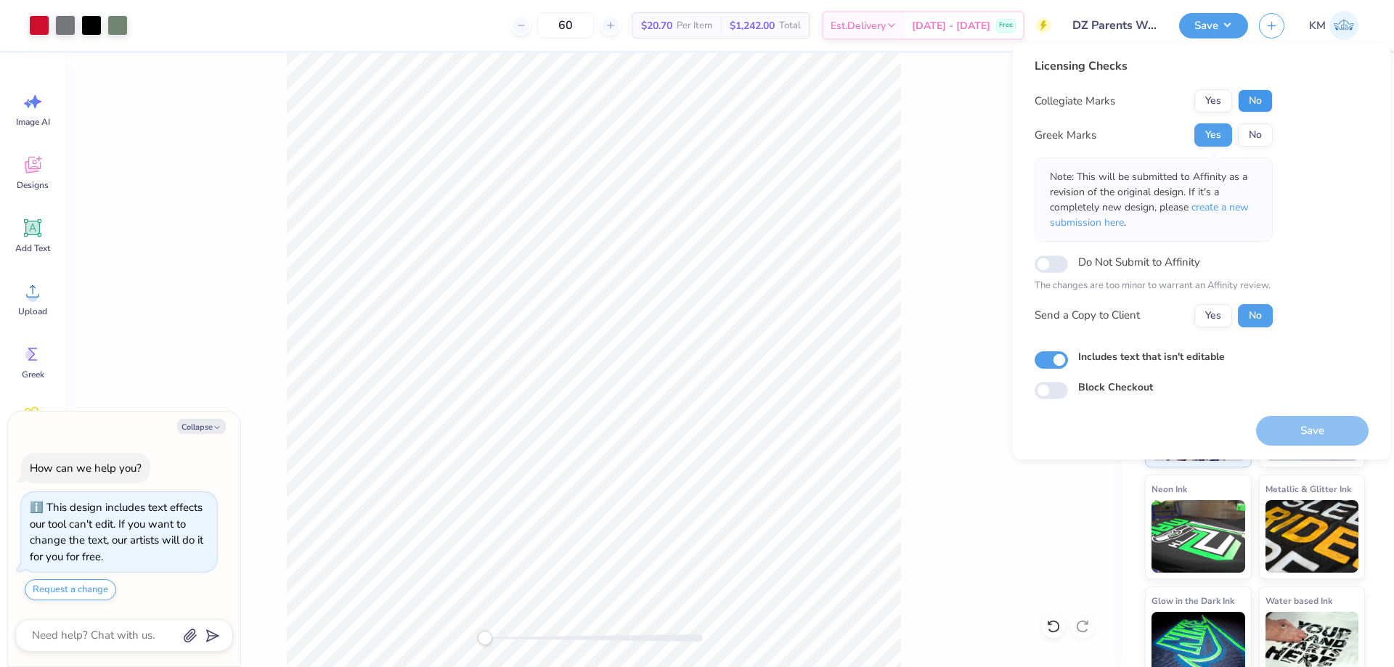
click at [1251, 102] on button "No" at bounding box center [1255, 100] width 35 height 23
click at [1216, 323] on button "Yes" at bounding box center [1213, 315] width 38 height 23
click at [1293, 429] on button "Save" at bounding box center [1312, 431] width 113 height 30
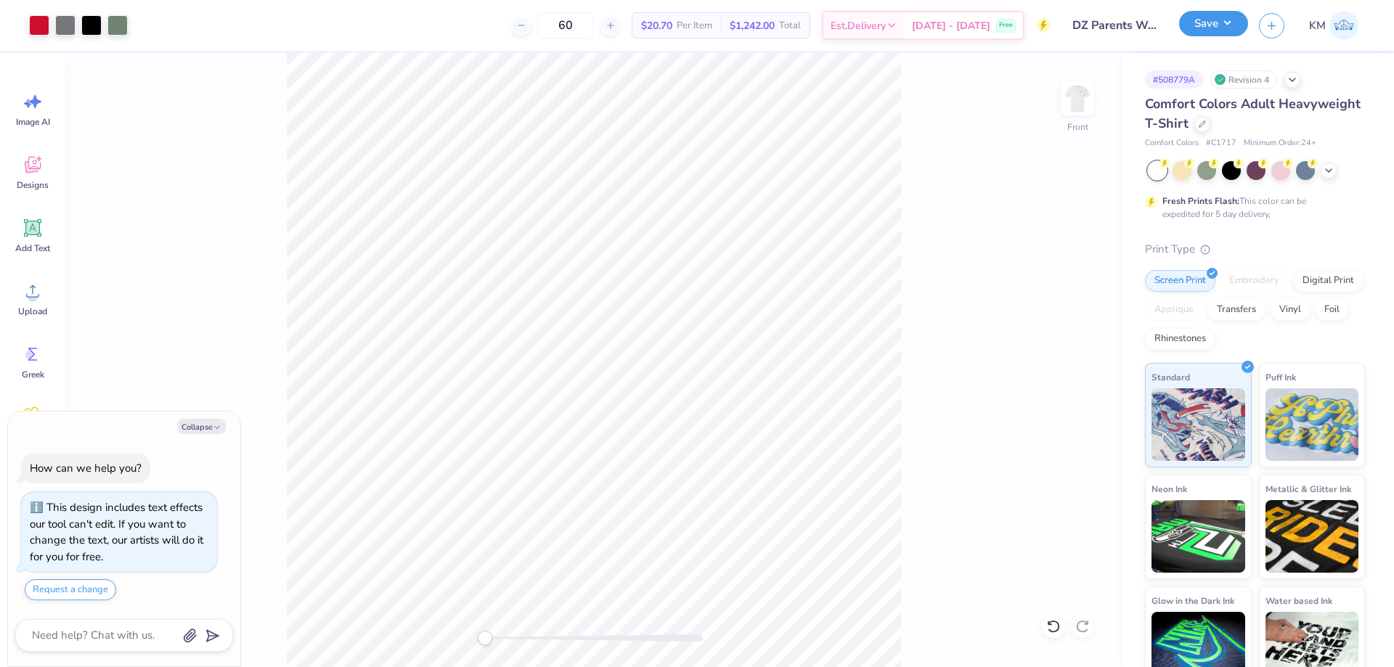
click at [1238, 26] on button "Save" at bounding box center [1213, 23] width 69 height 25
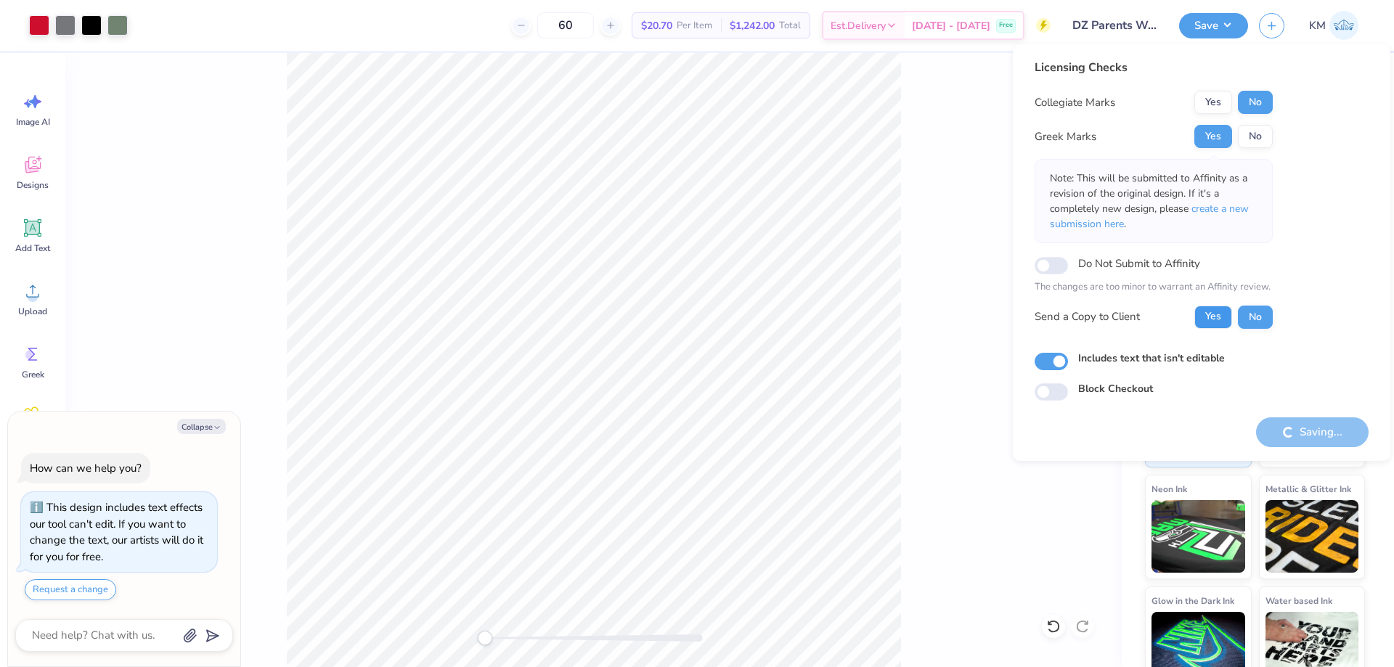
click at [1222, 312] on button "Yes" at bounding box center [1213, 317] width 38 height 23
click at [1293, 321] on div "Licensing Checks Collegiate Marks Yes No Greek Marks Yes No Note: This will be …" at bounding box center [1201, 230] width 334 height 342
type textarea "x"
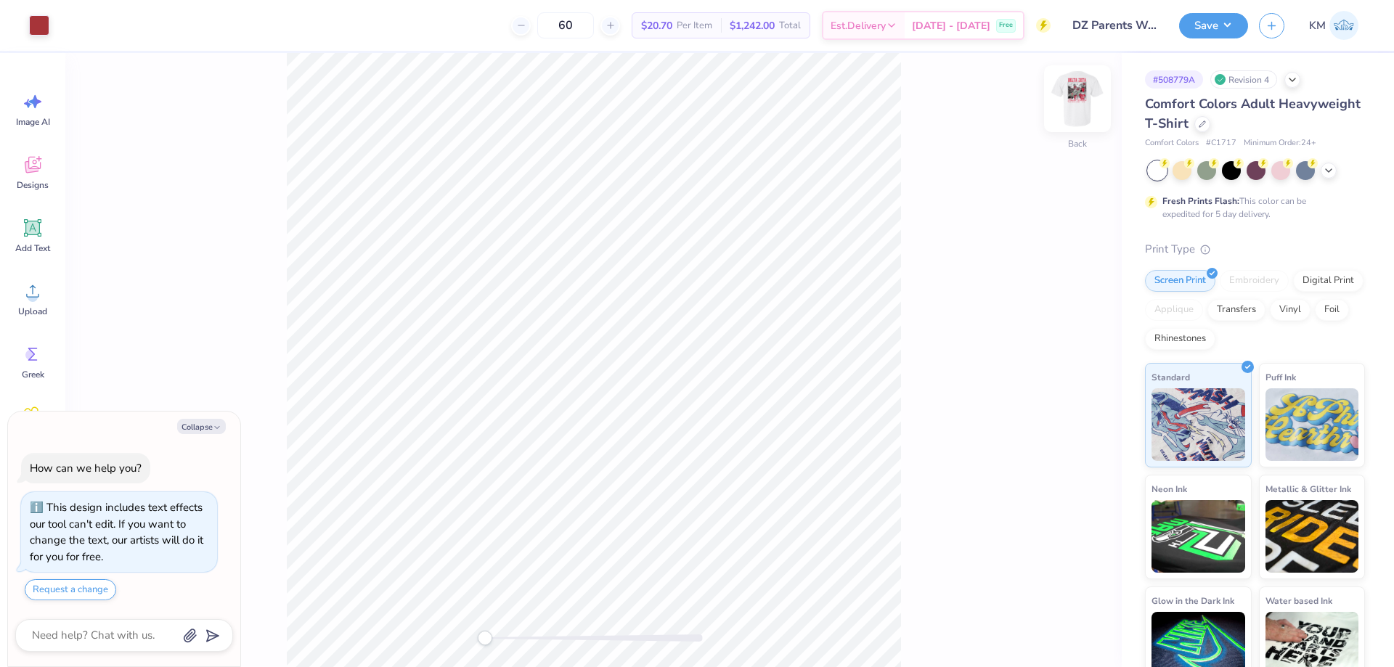
click at [1081, 94] on img at bounding box center [1077, 99] width 58 height 58
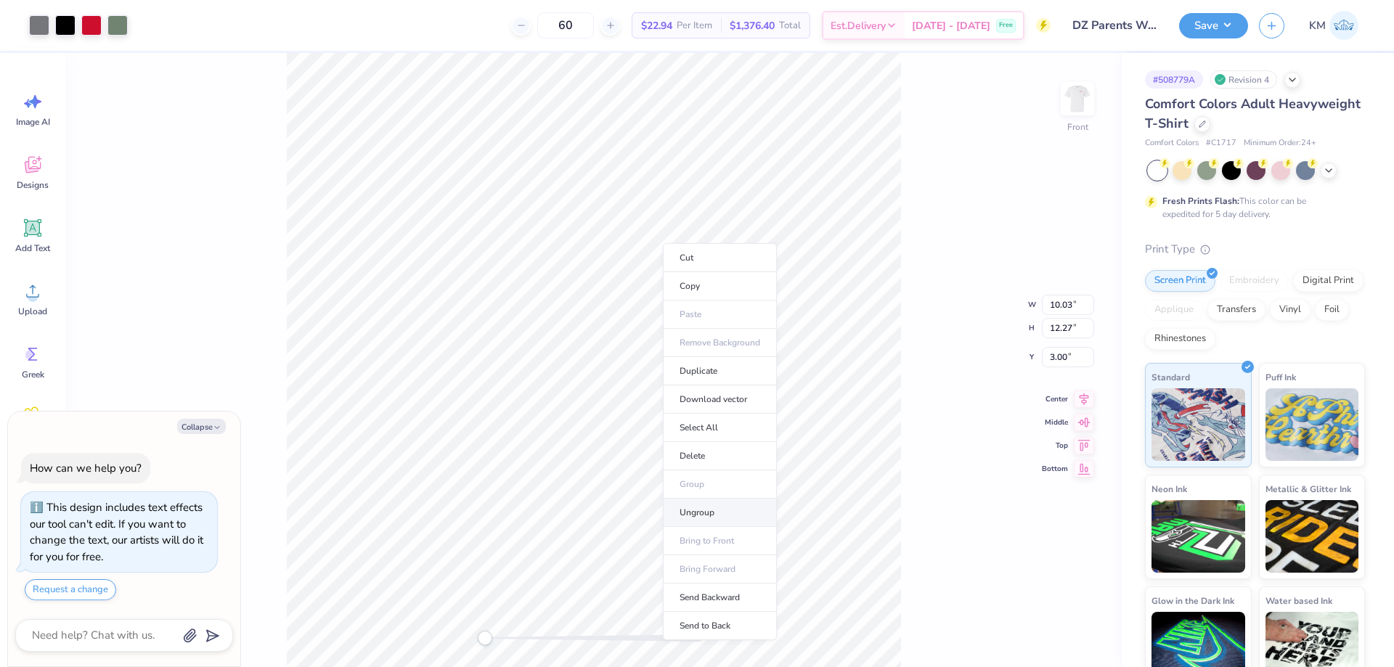
click at [701, 505] on li "Ungroup" at bounding box center [720, 513] width 114 height 28
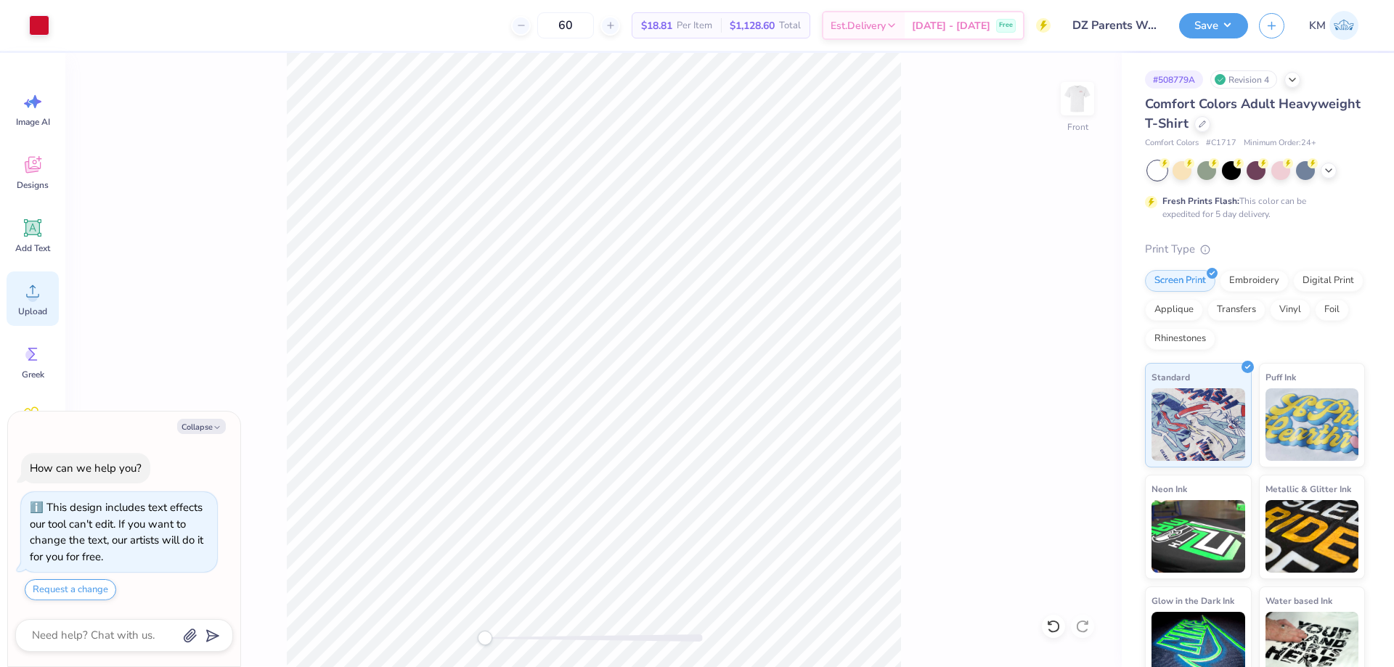
click at [41, 298] on icon at bounding box center [33, 291] width 22 height 22
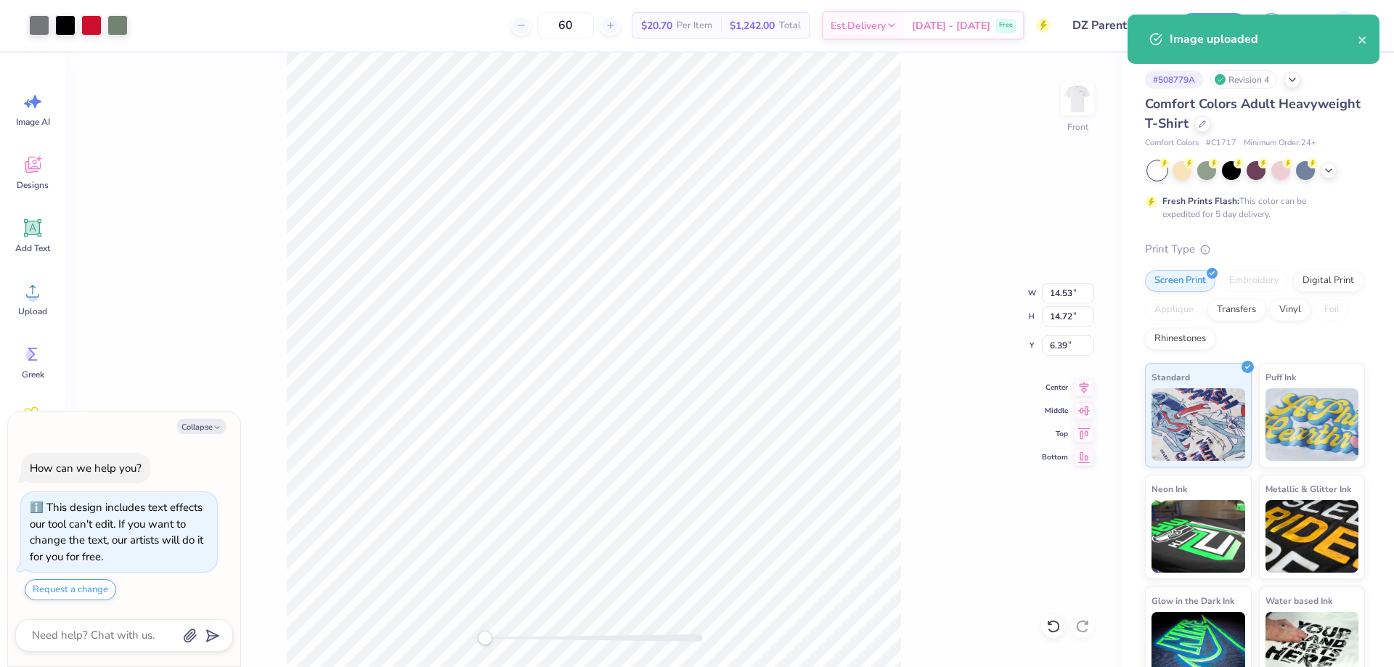
type textarea "x"
click at [1058, 324] on input "14.72" at bounding box center [1068, 316] width 52 height 20
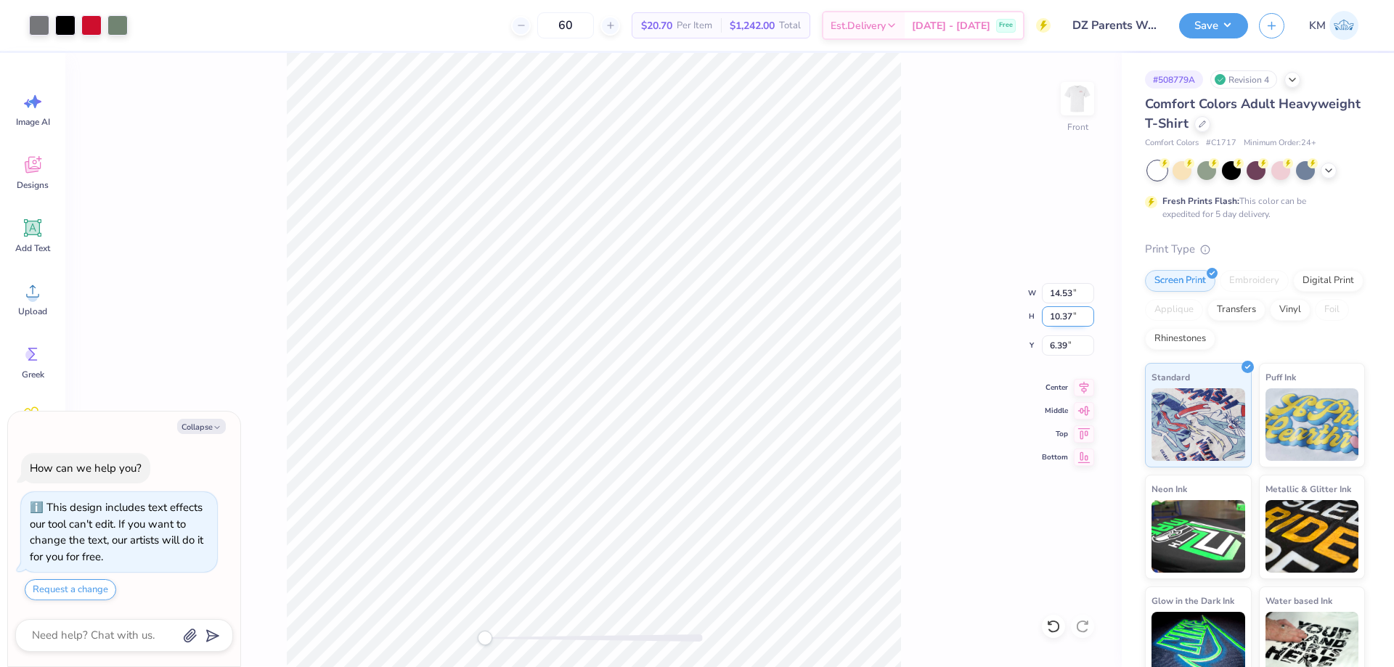
type input "10.37"
type textarea "x"
type input "10.24"
type input "8.56"
click at [535, 627] on div "Front W 10.24 10.24 " H 10.37 10.37 " Y 8.56 8.56 " Center Middle Top Bottom" at bounding box center [593, 360] width 1056 height 614
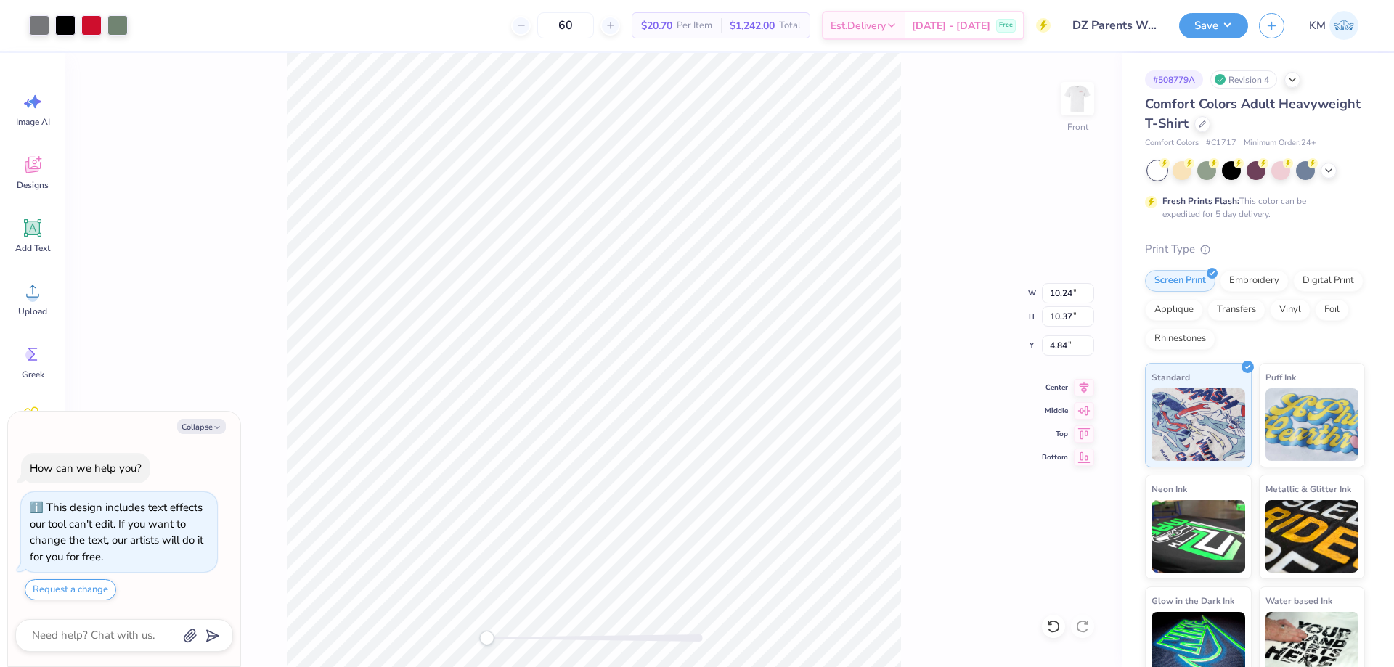
click at [490, 627] on div "Front W 10.24 10.24 " H 10.37 10.37 " Y 4.84 4.84 " Center Middle Top Bottom" at bounding box center [593, 360] width 1056 height 614
click at [549, 345] on li "Group" at bounding box center [541, 344] width 114 height 28
click at [1084, 385] on icon at bounding box center [1084, 385] width 20 height 17
type textarea "x"
type input "17.21"
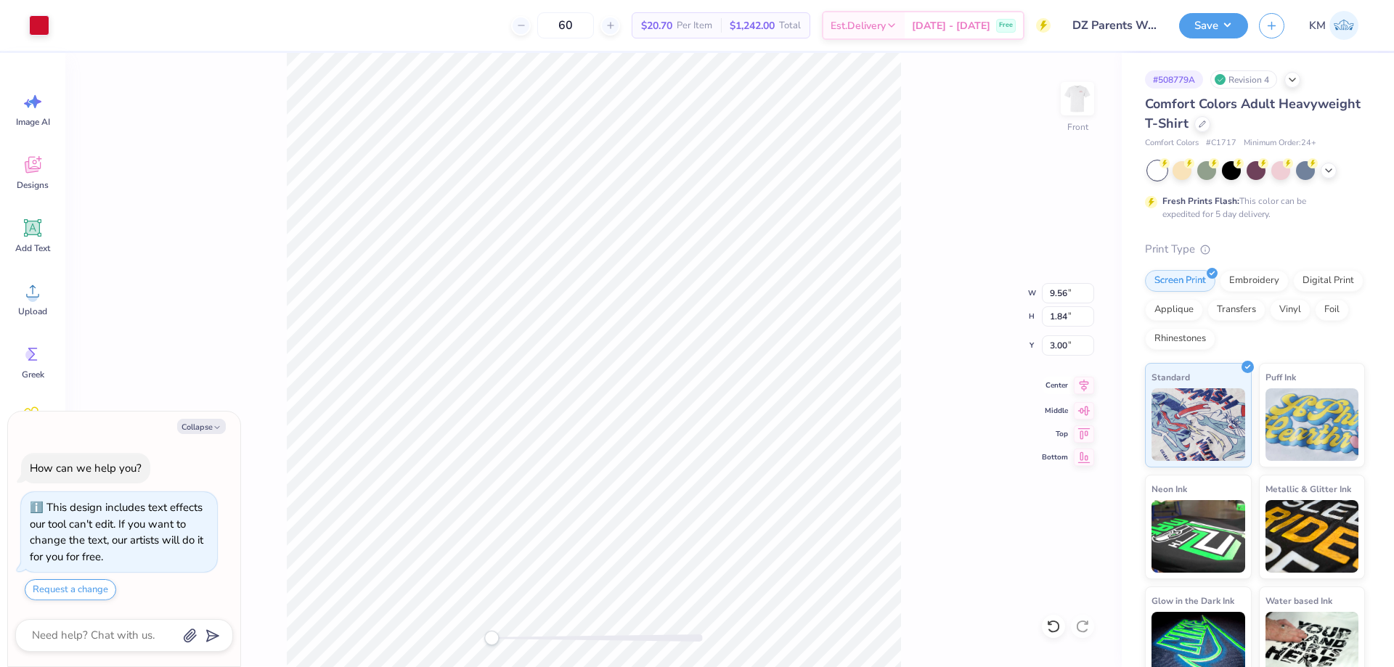
type input "4.57"
type input "-2.46"
type textarea "x"
type input "9.56"
type input "1.84"
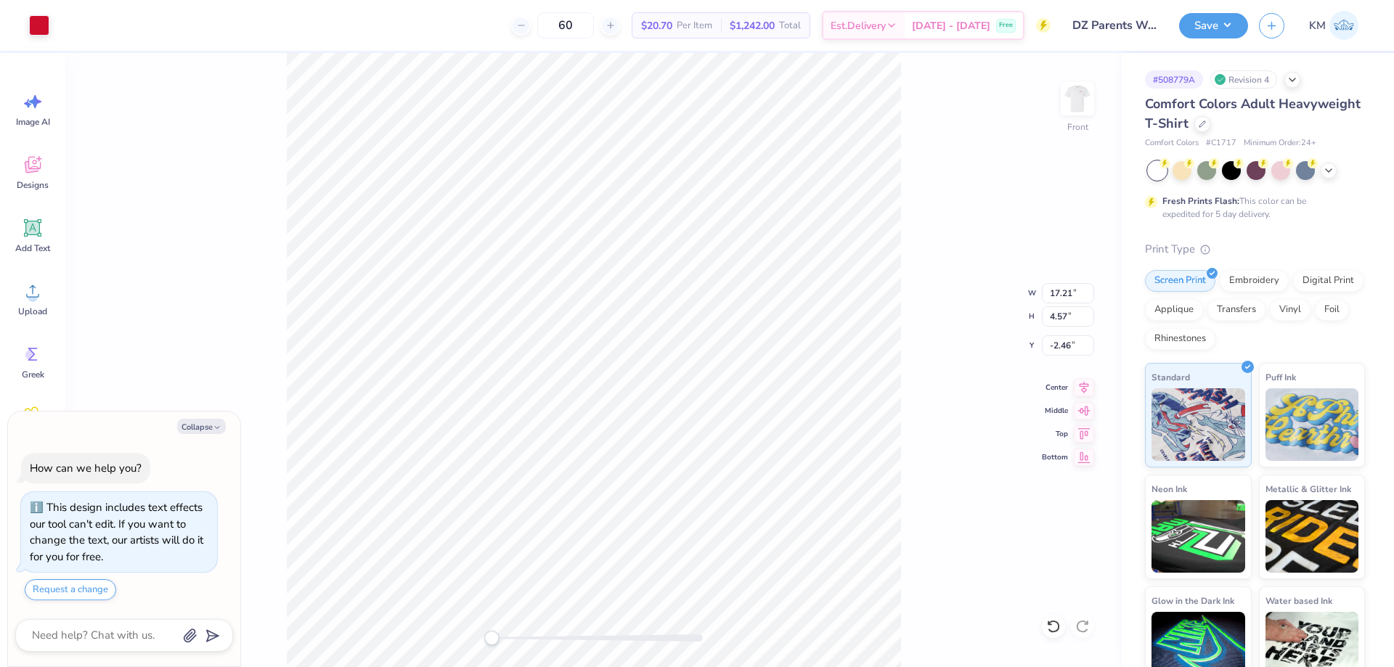
type input "3.00"
click at [1081, 383] on icon at bounding box center [1084, 385] width 20 height 17
type textarea "x"
type input "14.53"
type input "3.86"
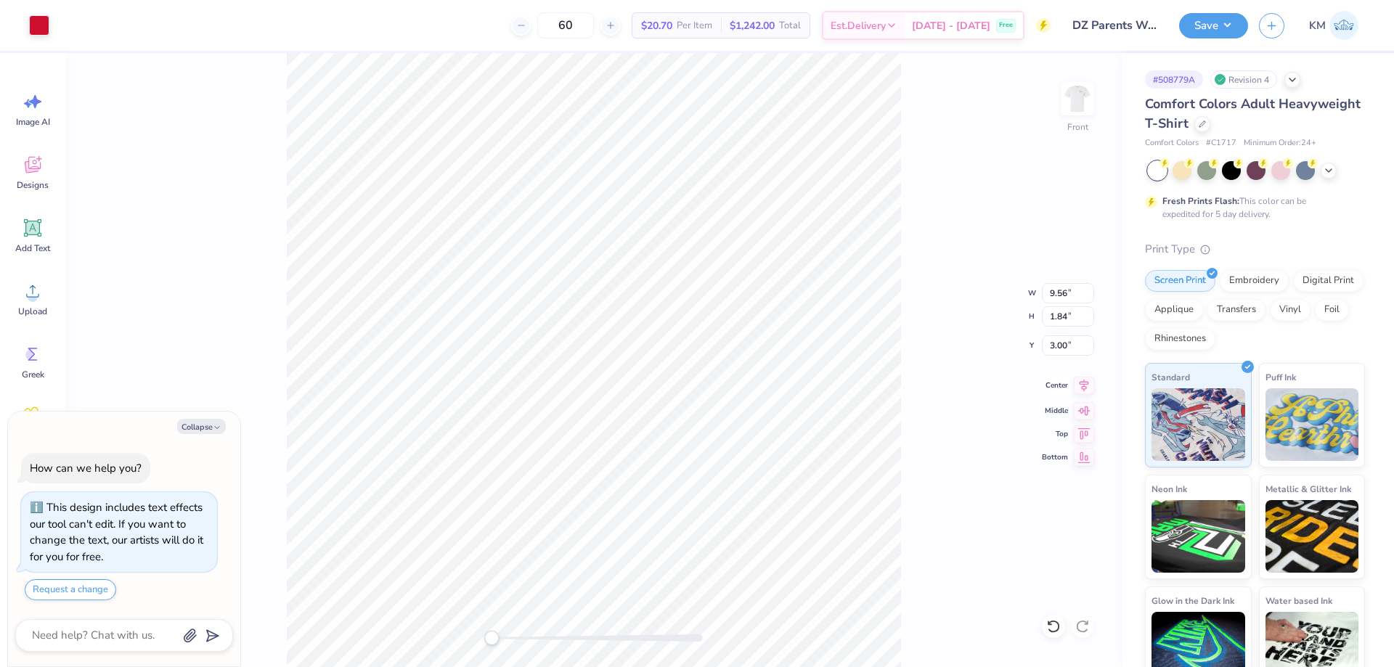
type input "11.82"
click at [1054, 626] on icon at bounding box center [1053, 626] width 15 height 15
click at [579, 324] on li "Group" at bounding box center [572, 334] width 114 height 28
click at [1084, 386] on icon at bounding box center [1084, 385] width 20 height 17
type textarea "x"
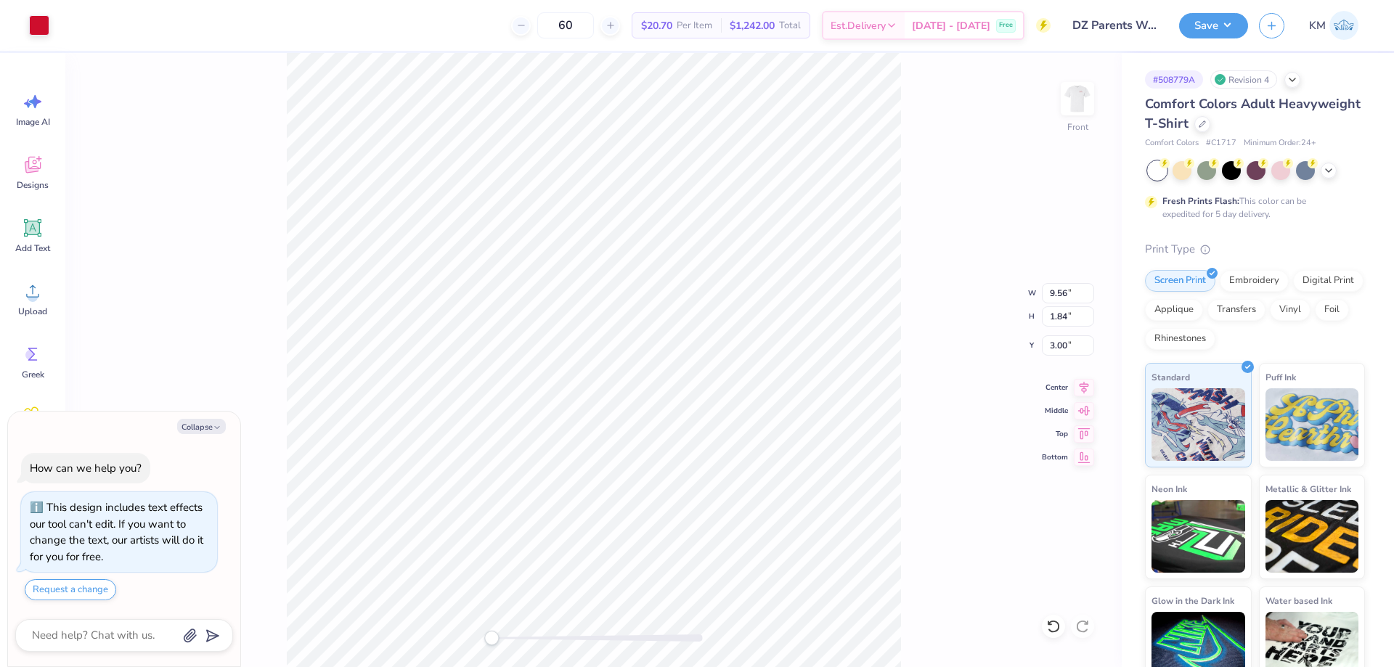
type input "10.24"
type input "10.37"
type input "4.93"
click at [1086, 391] on icon at bounding box center [1084, 385] width 20 height 17
drag, startPoint x: 498, startPoint y: 640, endPoint x: 569, endPoint y: 637, distance: 71.2
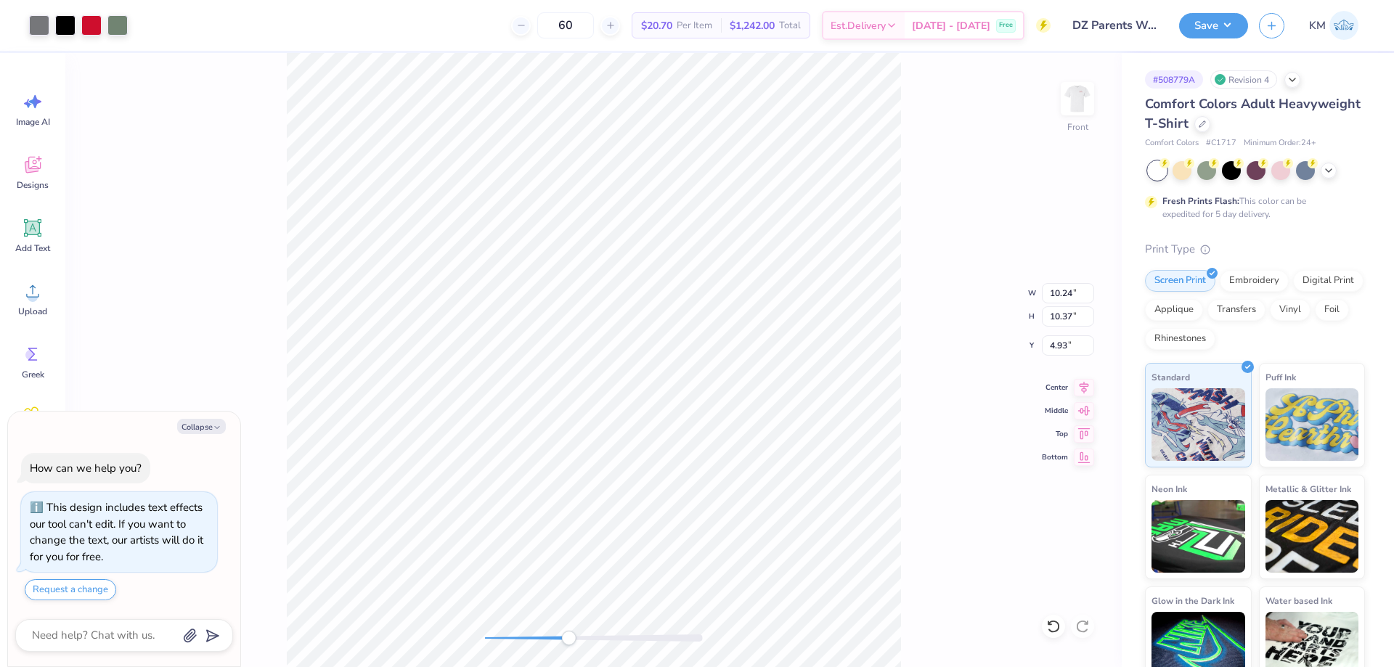
click at [569, 637] on div "Accessibility label" at bounding box center [568, 638] width 15 height 15
click at [430, 634] on div "Front W 10.24 10.24 " H 10.37 10.37 " Y 4.93 4.93 " Center Middle Top Bottom" at bounding box center [593, 360] width 1056 height 614
click at [639, 460] on li "Group" at bounding box center [646, 461] width 114 height 28
click at [1216, 23] on button "Save" at bounding box center [1213, 23] width 69 height 25
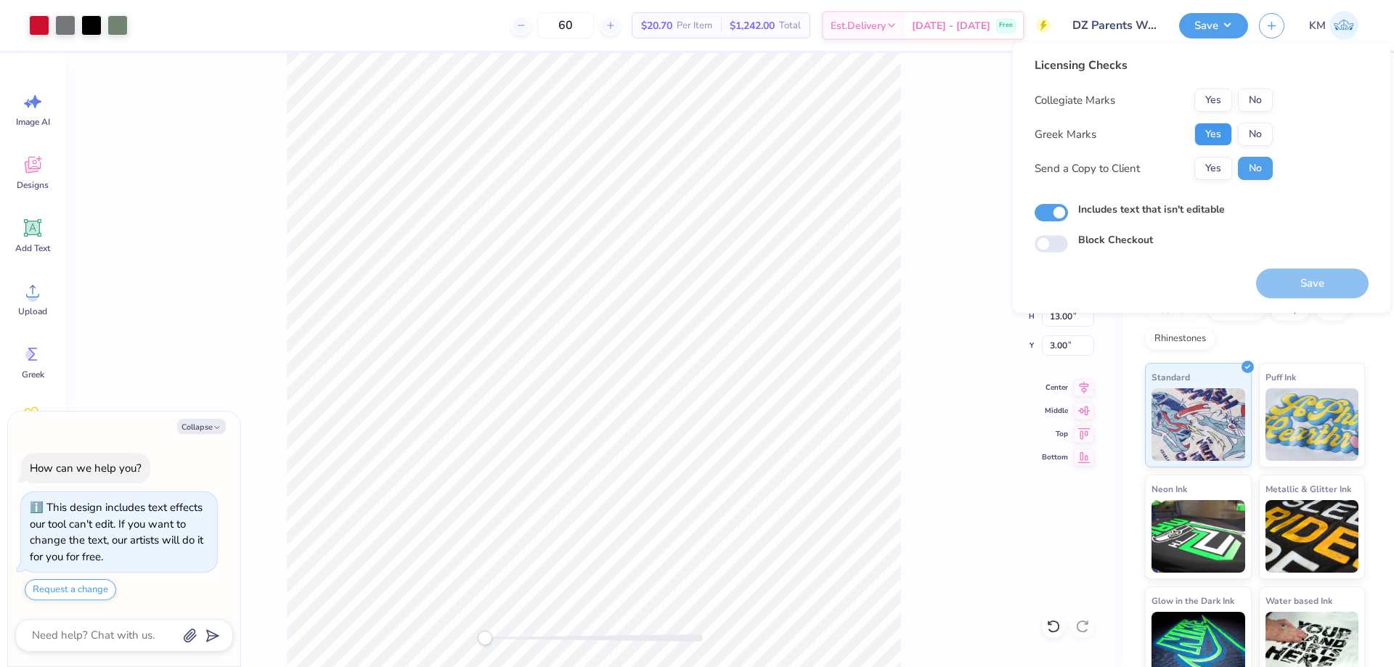
click at [1216, 134] on button "Yes" at bounding box center [1213, 134] width 38 height 23
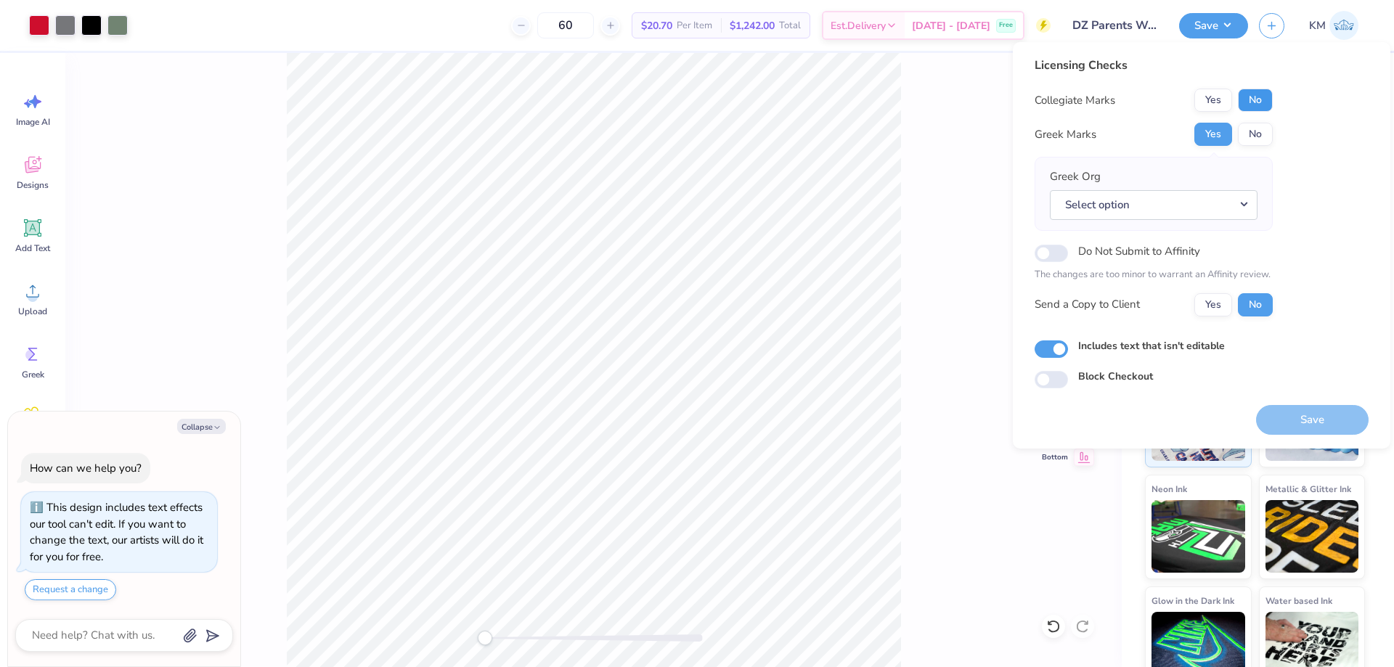
click at [1258, 96] on button "No" at bounding box center [1255, 100] width 35 height 23
click at [1211, 298] on button "Yes" at bounding box center [1213, 304] width 38 height 23
click at [1328, 372] on div "Block Checkout" at bounding box center [1201, 377] width 334 height 17
click at [1318, 418] on button "Save" at bounding box center [1312, 420] width 113 height 30
type textarea "x"
